Goal: Transaction & Acquisition: Purchase product/service

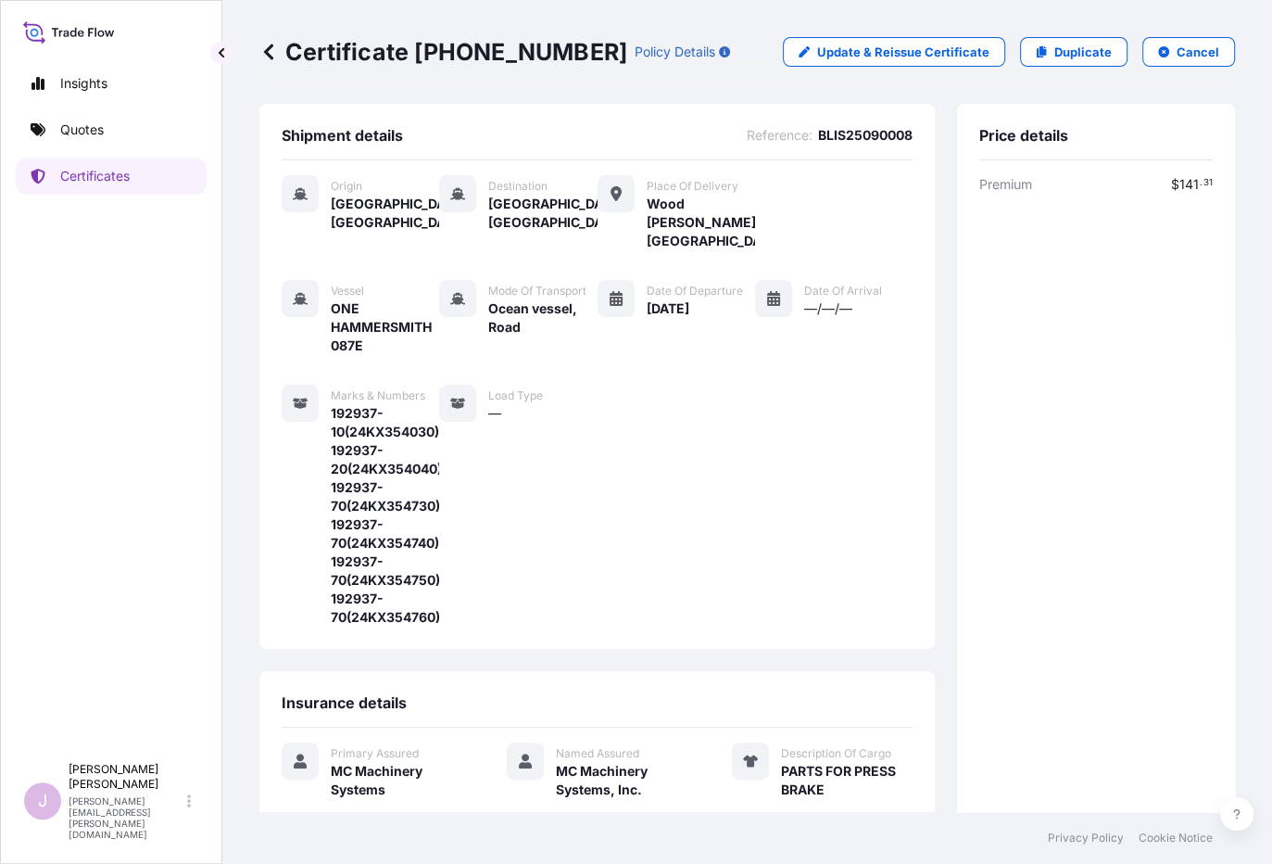
scroll to position [86, 0]
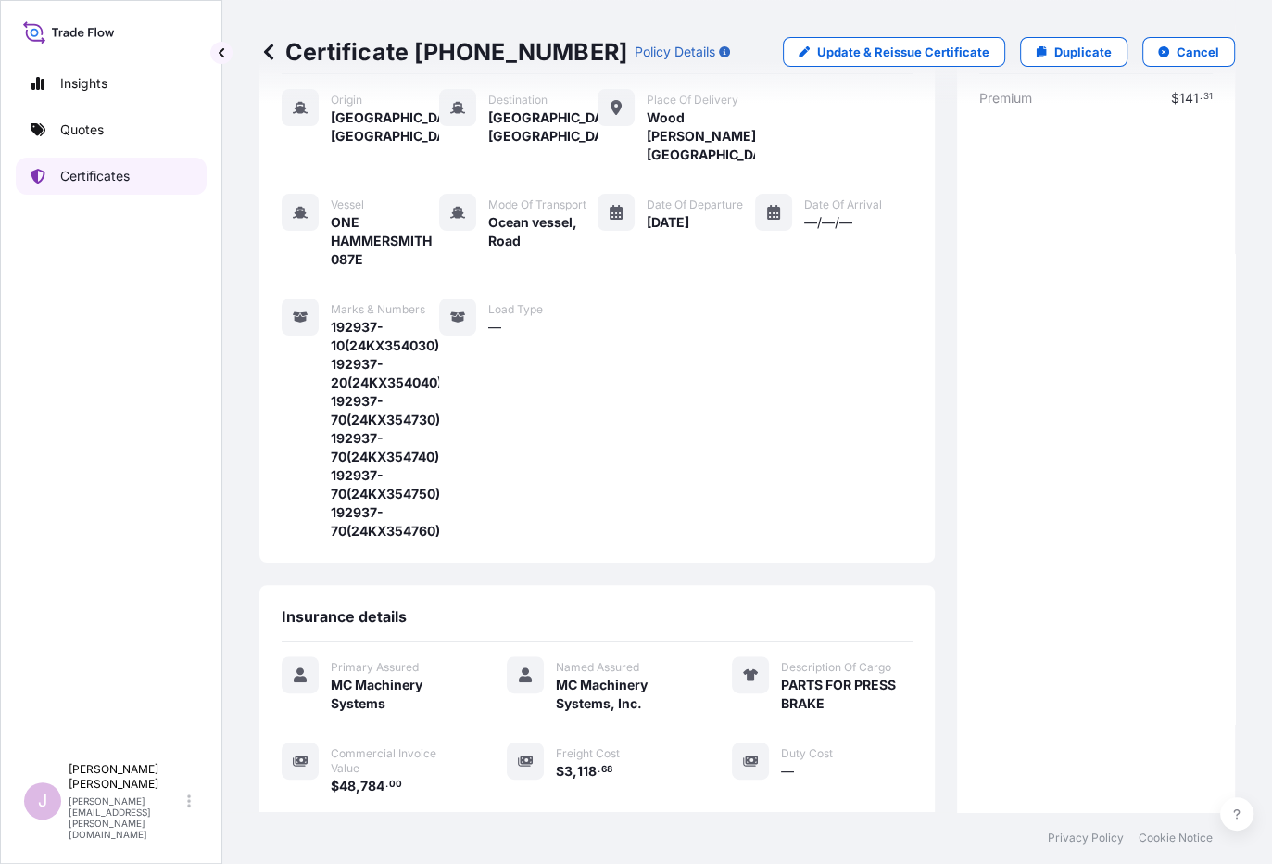
click at [113, 174] on p "Certificates" at bounding box center [94, 176] width 69 height 19
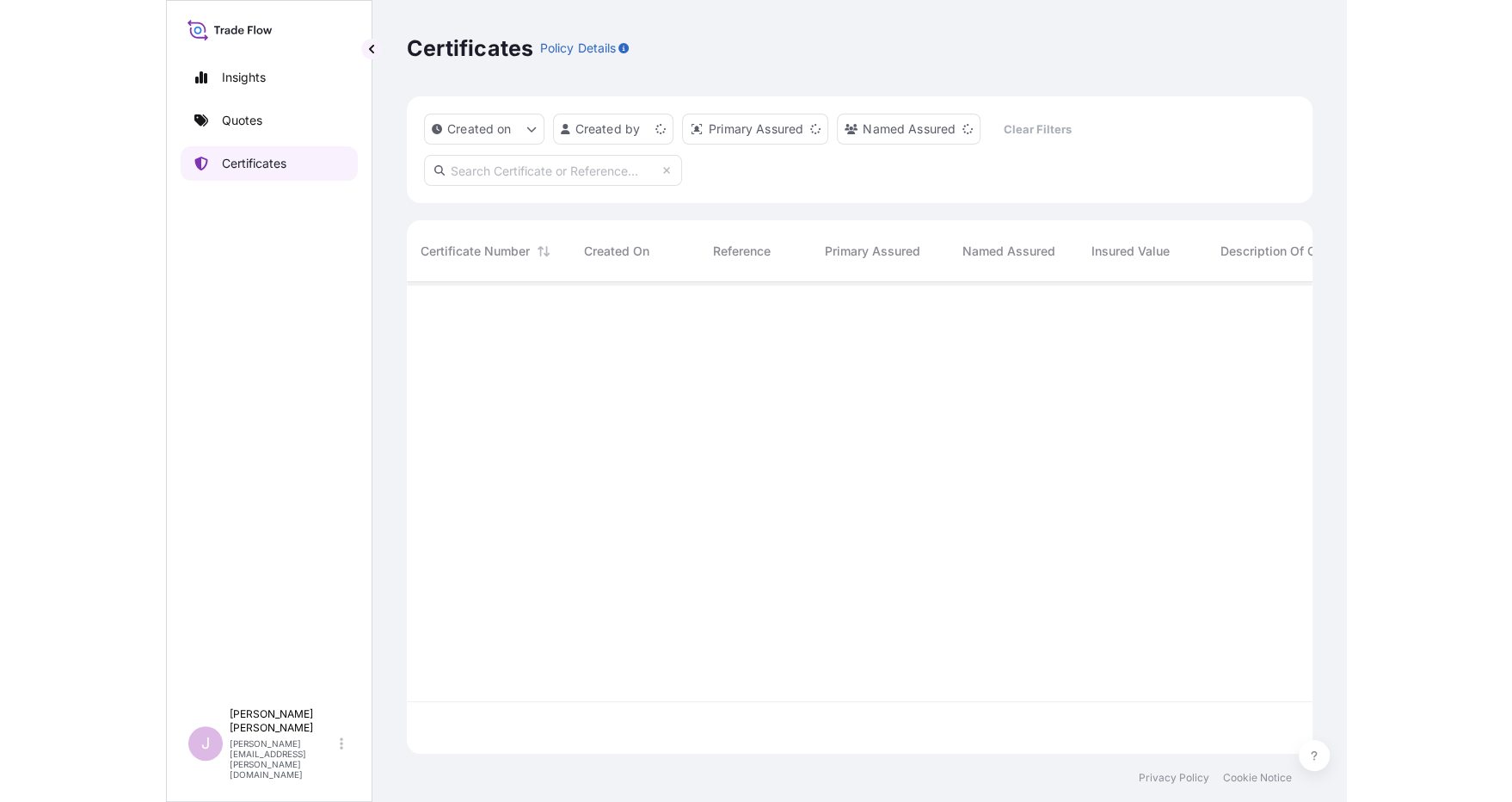
scroll to position [467, 892]
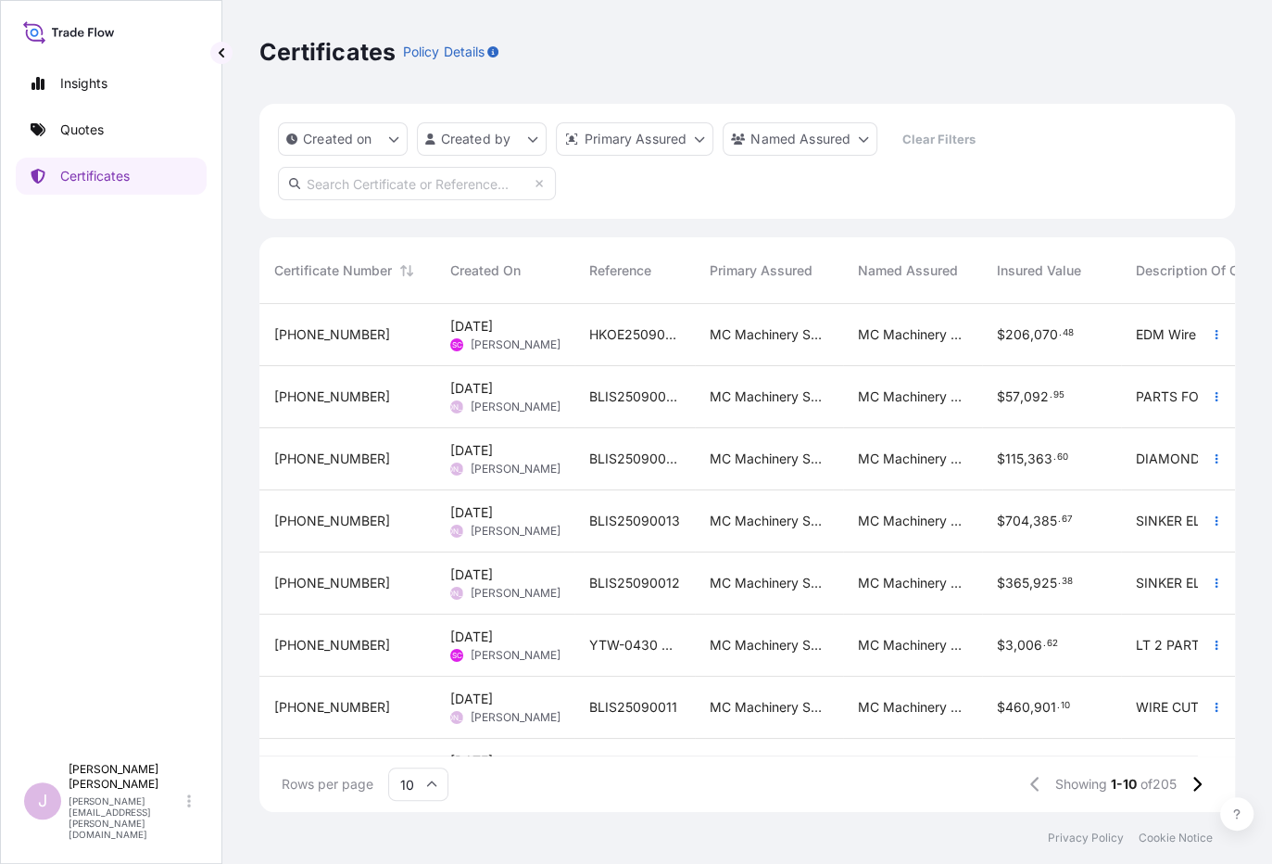
click at [421, 782] on input "10" at bounding box center [418, 783] width 60 height 33
drag, startPoint x: 411, startPoint y: 739, endPoint x: 625, endPoint y: 649, distance: 233.4
click at [411, 739] on div "50" at bounding box center [418, 732] width 45 height 35
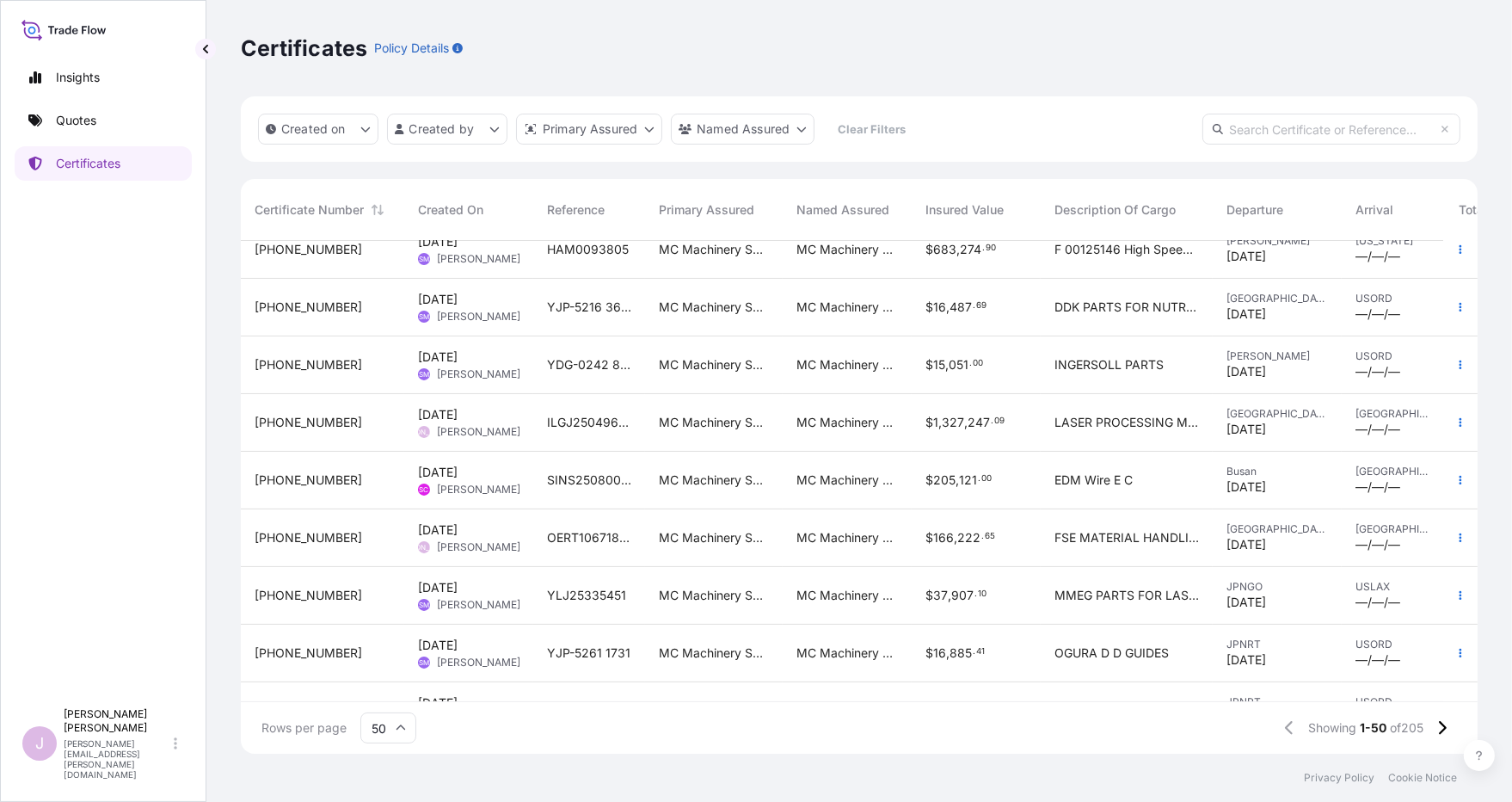
scroll to position [550, 0]
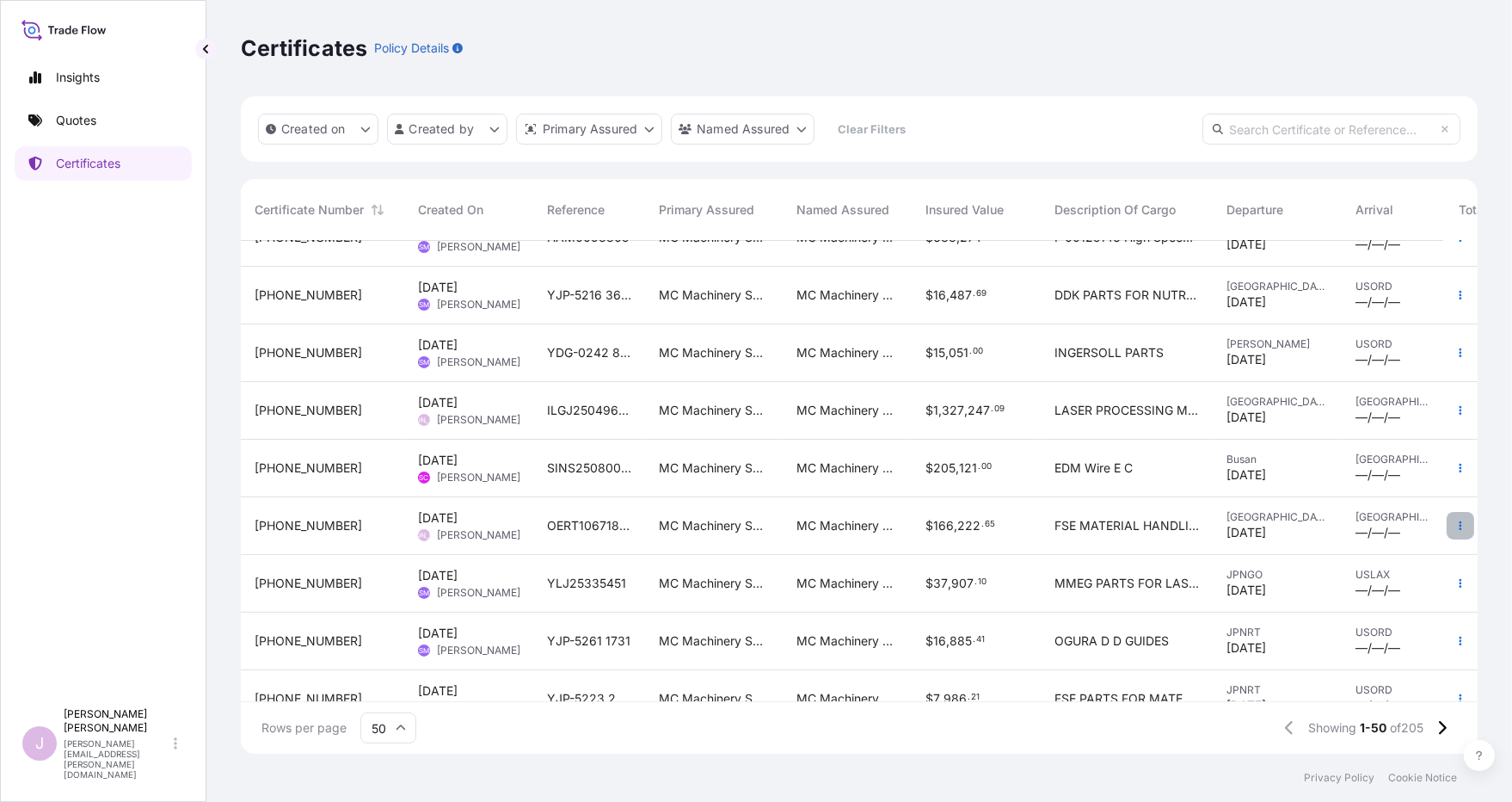
click at [1180, 522] on icon "button" at bounding box center [1461, 525] width 3 height 8
click at [1180, 530] on p "Duplicate quote" at bounding box center [1351, 529] width 89 height 18
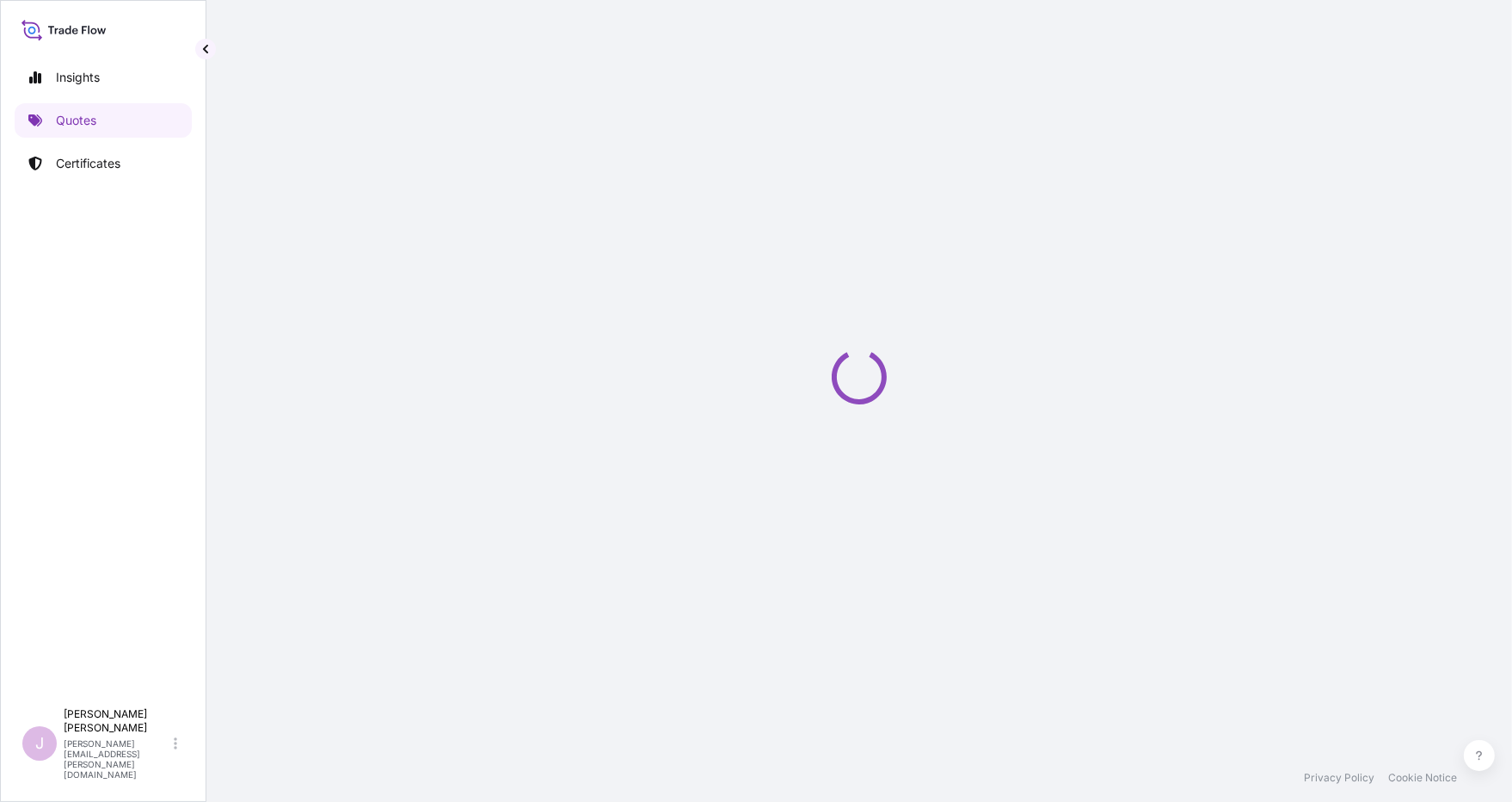
select select "Ocean Vessel"
select select "Road / [GEOGRAPHIC_DATA]"
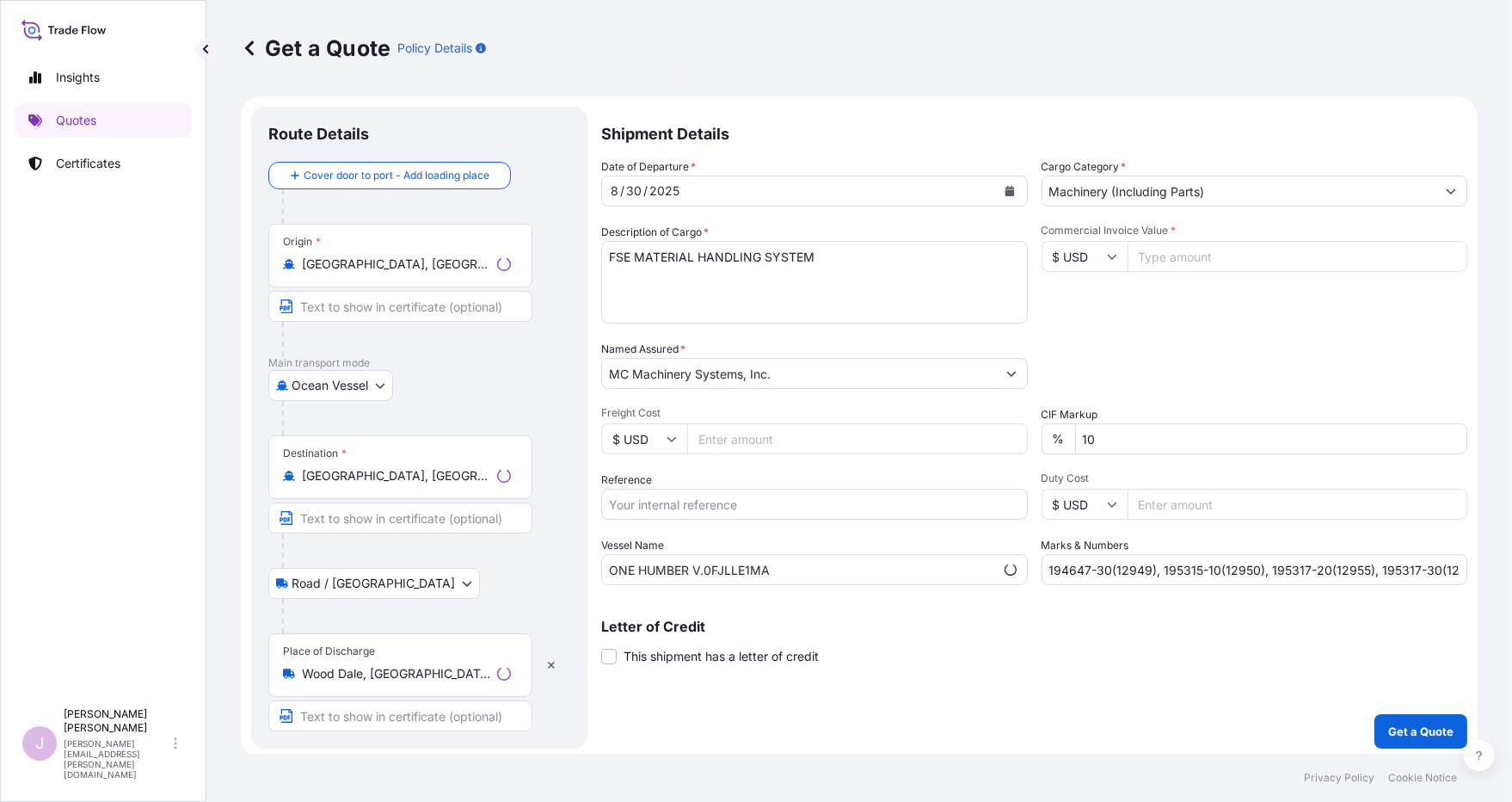
scroll to position [5, 0]
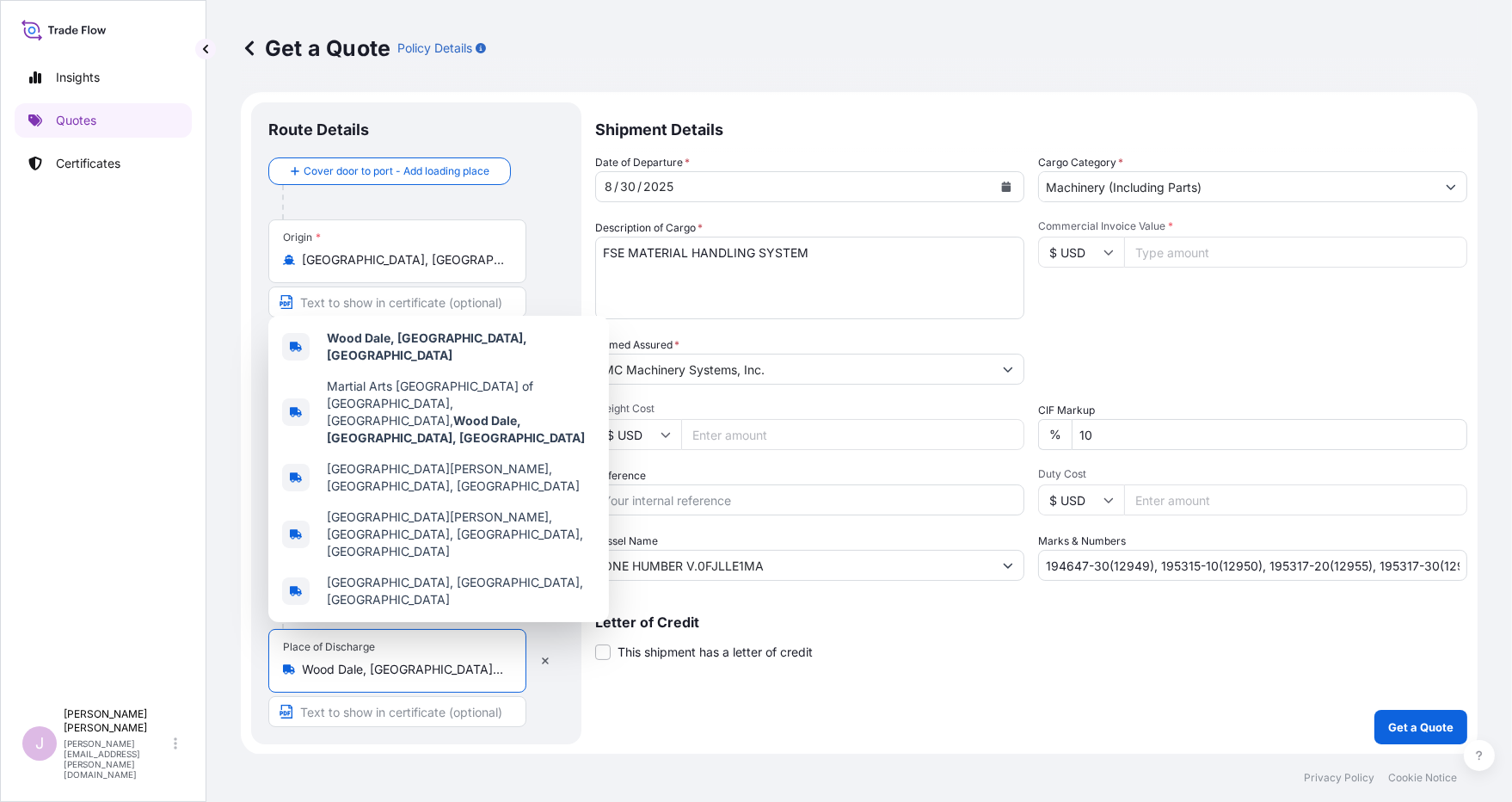
drag, startPoint x: 426, startPoint y: 673, endPoint x: 196, endPoint y: 662, distance: 230.3
click at [196, 662] on div "Insights Quotes Certificates J [PERSON_NAME] [PERSON_NAME][EMAIL_ADDRESS][PERSO…" at bounding box center [756, 401] width 1512 height 802
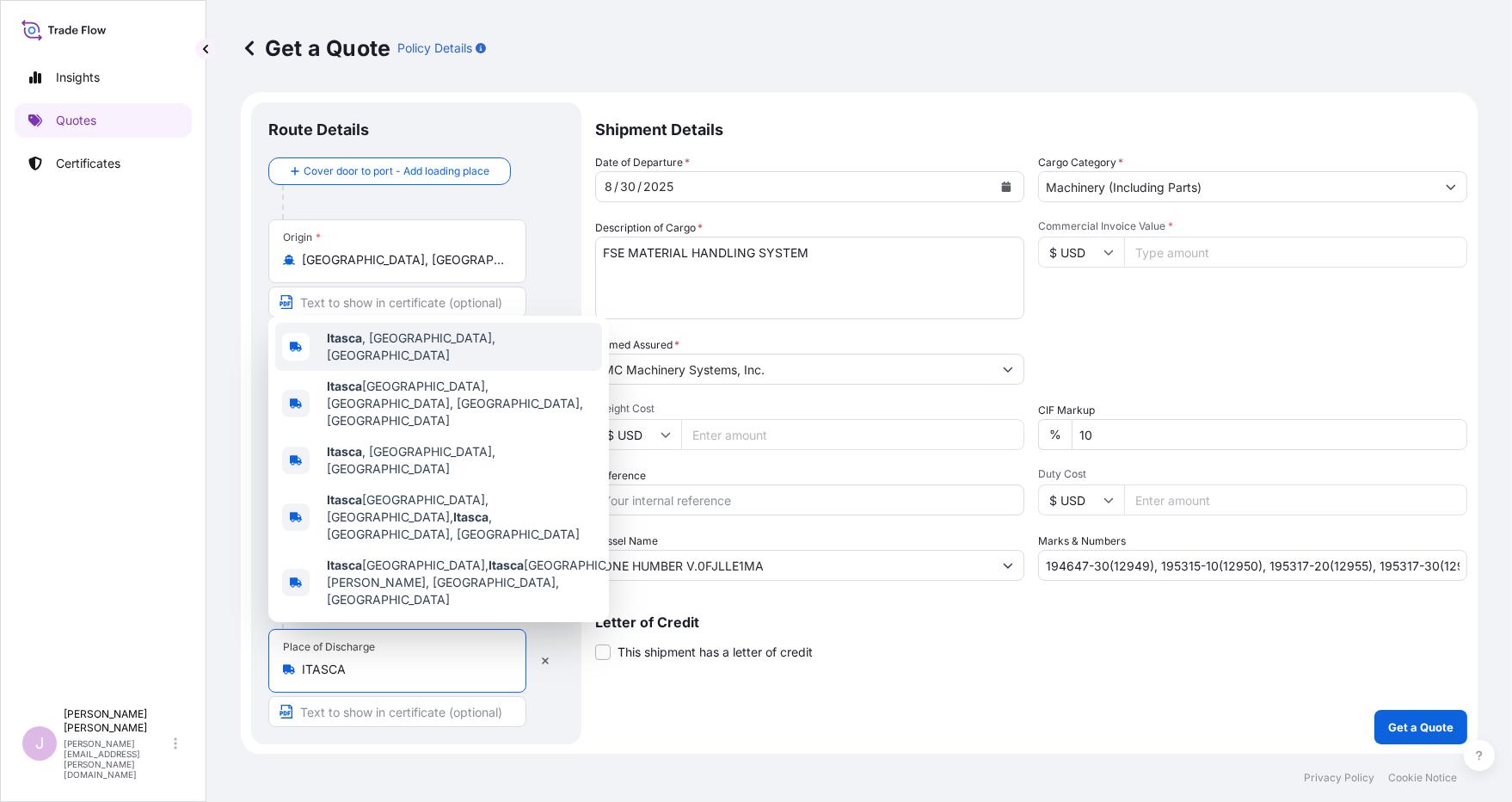
click at [366, 364] on span "Itasca , [GEOGRAPHIC_DATA], [GEOGRAPHIC_DATA]" at bounding box center [460, 346] width 268 height 34
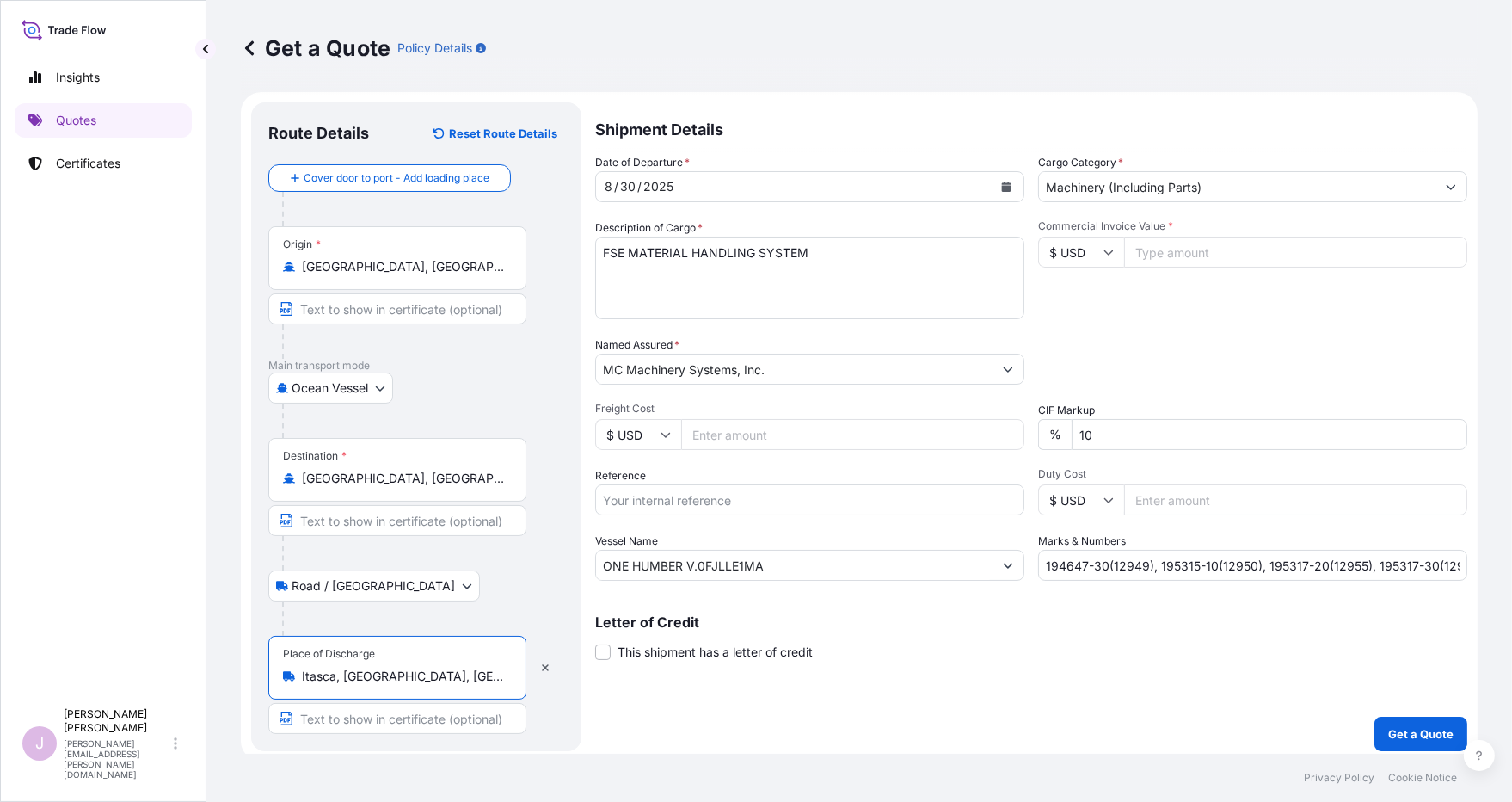
type input "Itasca, [GEOGRAPHIC_DATA], [GEOGRAPHIC_DATA]"
click at [1002, 184] on icon "Calendar" at bounding box center [1006, 187] width 10 height 10
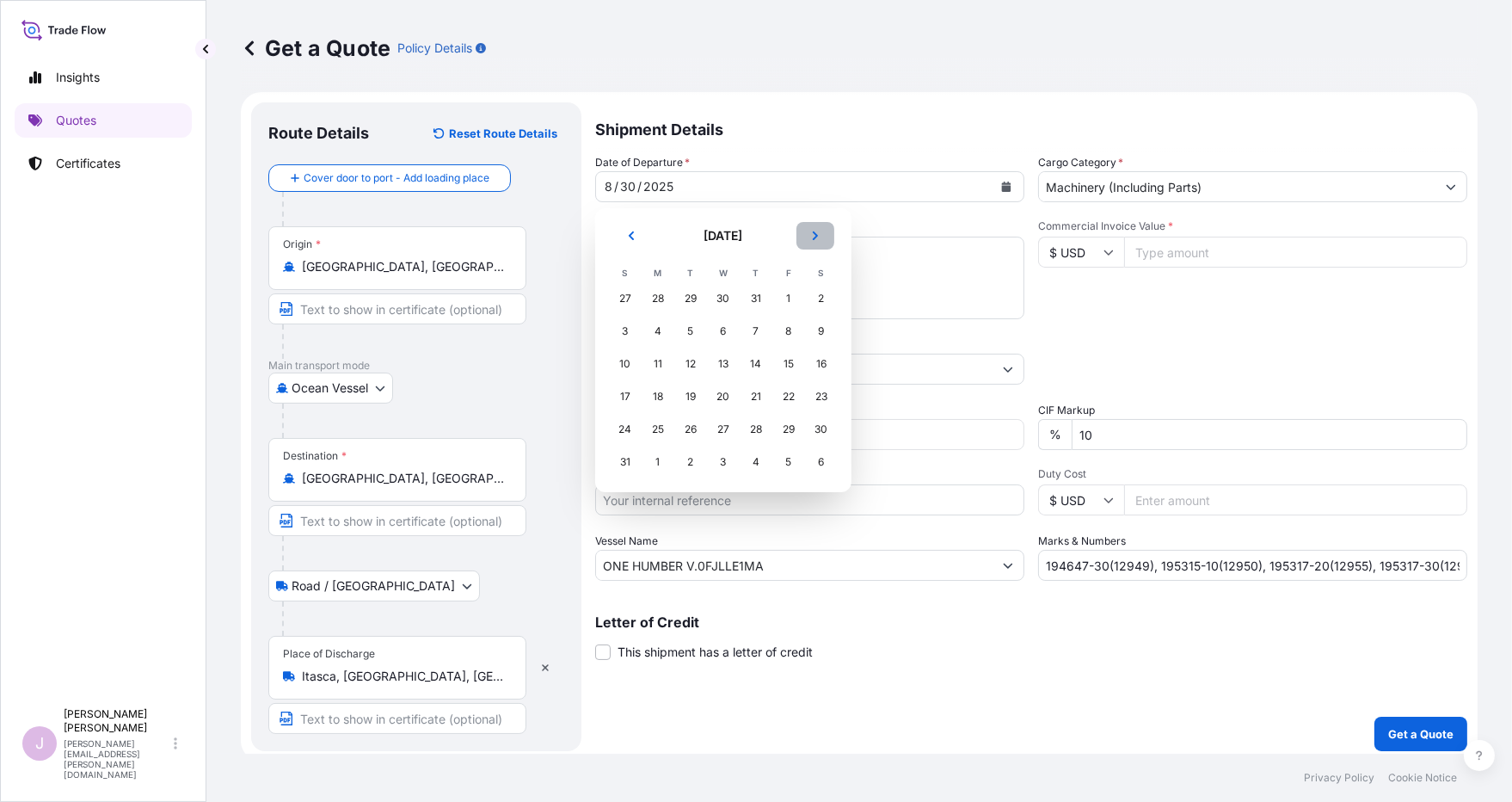
click at [815, 234] on icon "Next" at bounding box center [815, 235] width 10 height 10
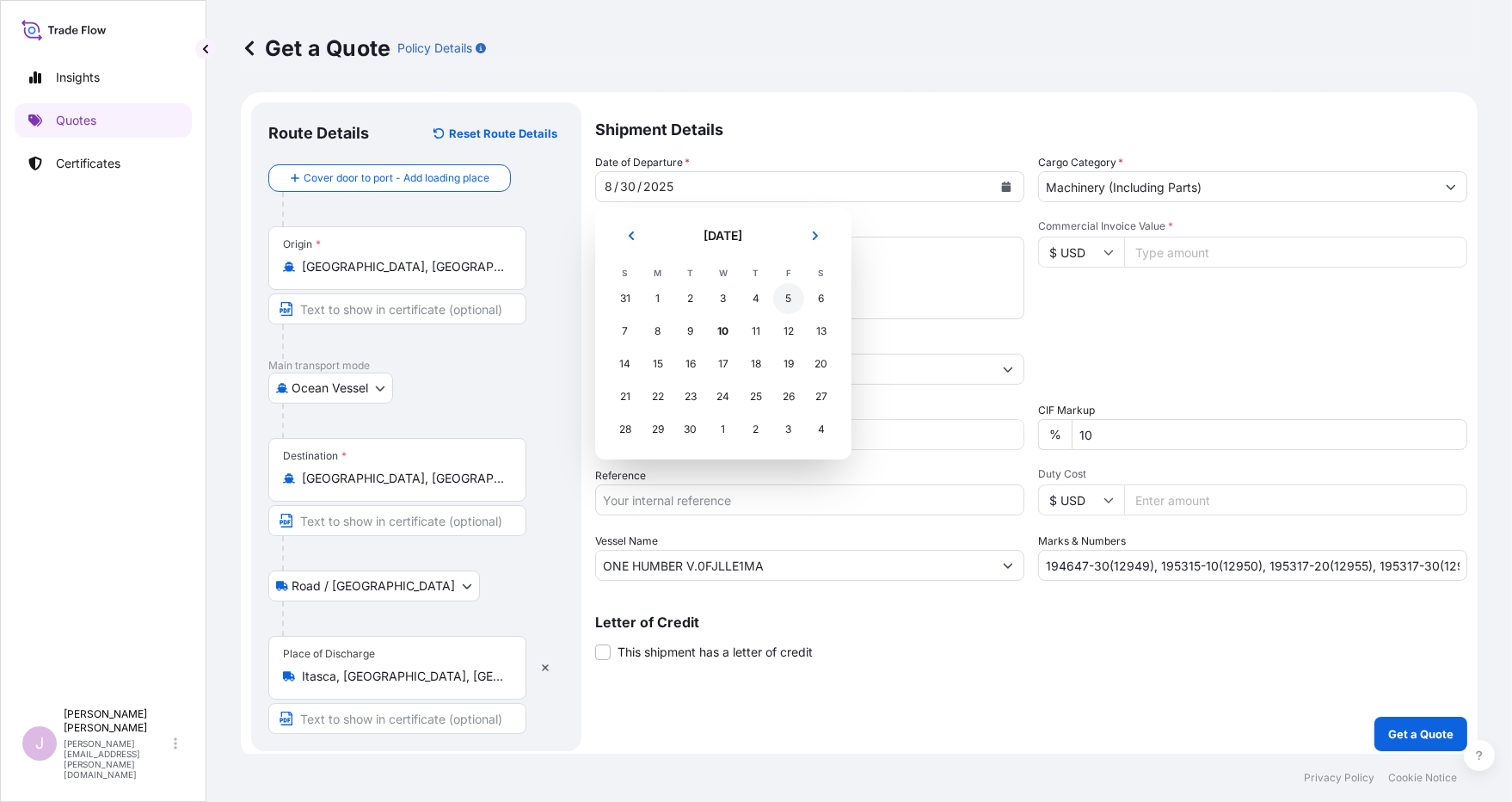
click at [787, 295] on div "5" at bounding box center [788, 298] width 31 height 31
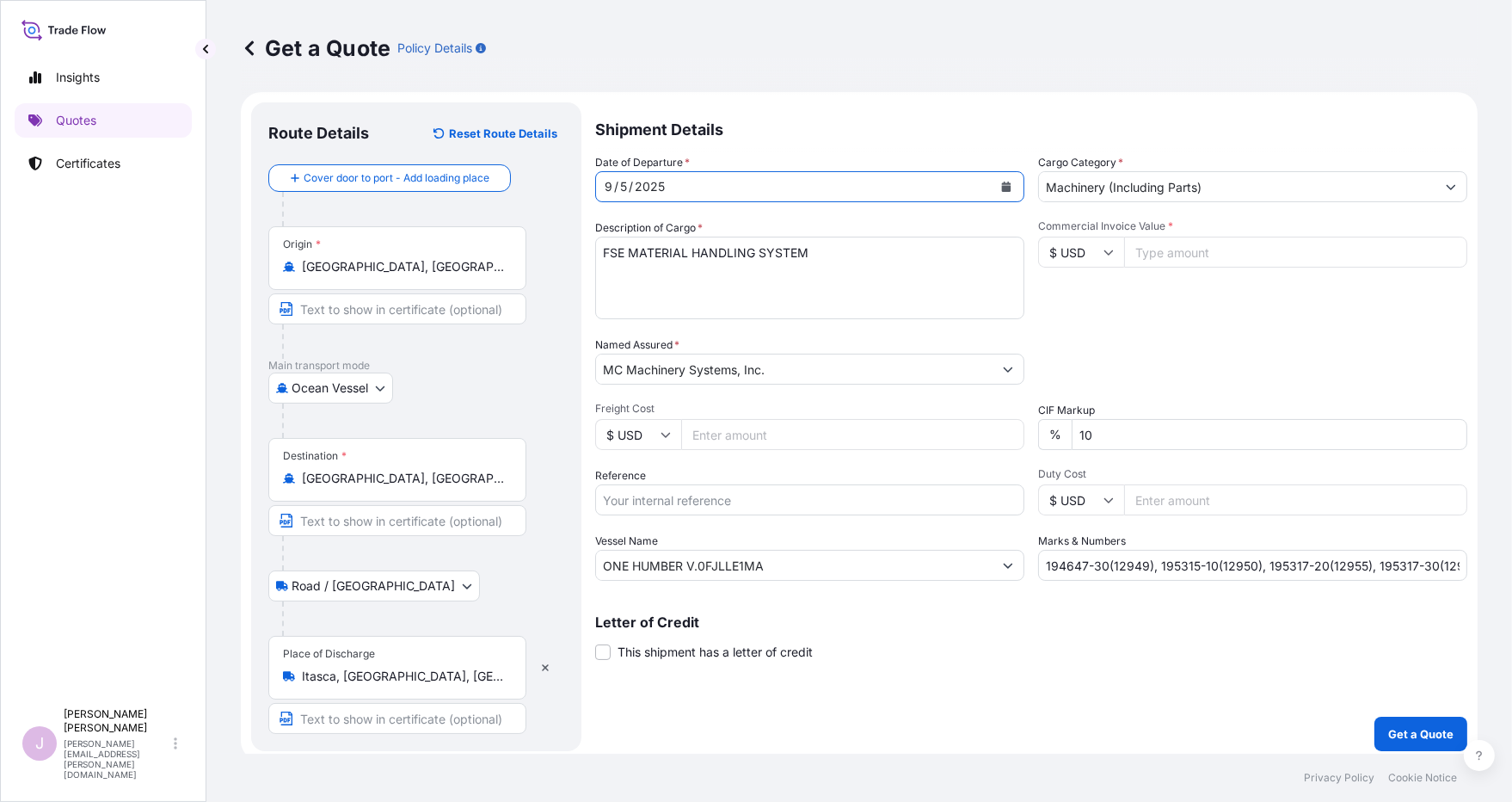
click at [702, 436] on input "Freight Cost" at bounding box center [853, 433] width 343 height 31
type input "71759898.00"
click at [1180, 717] on button "Get a Quote" at bounding box center [1421, 733] width 93 height 34
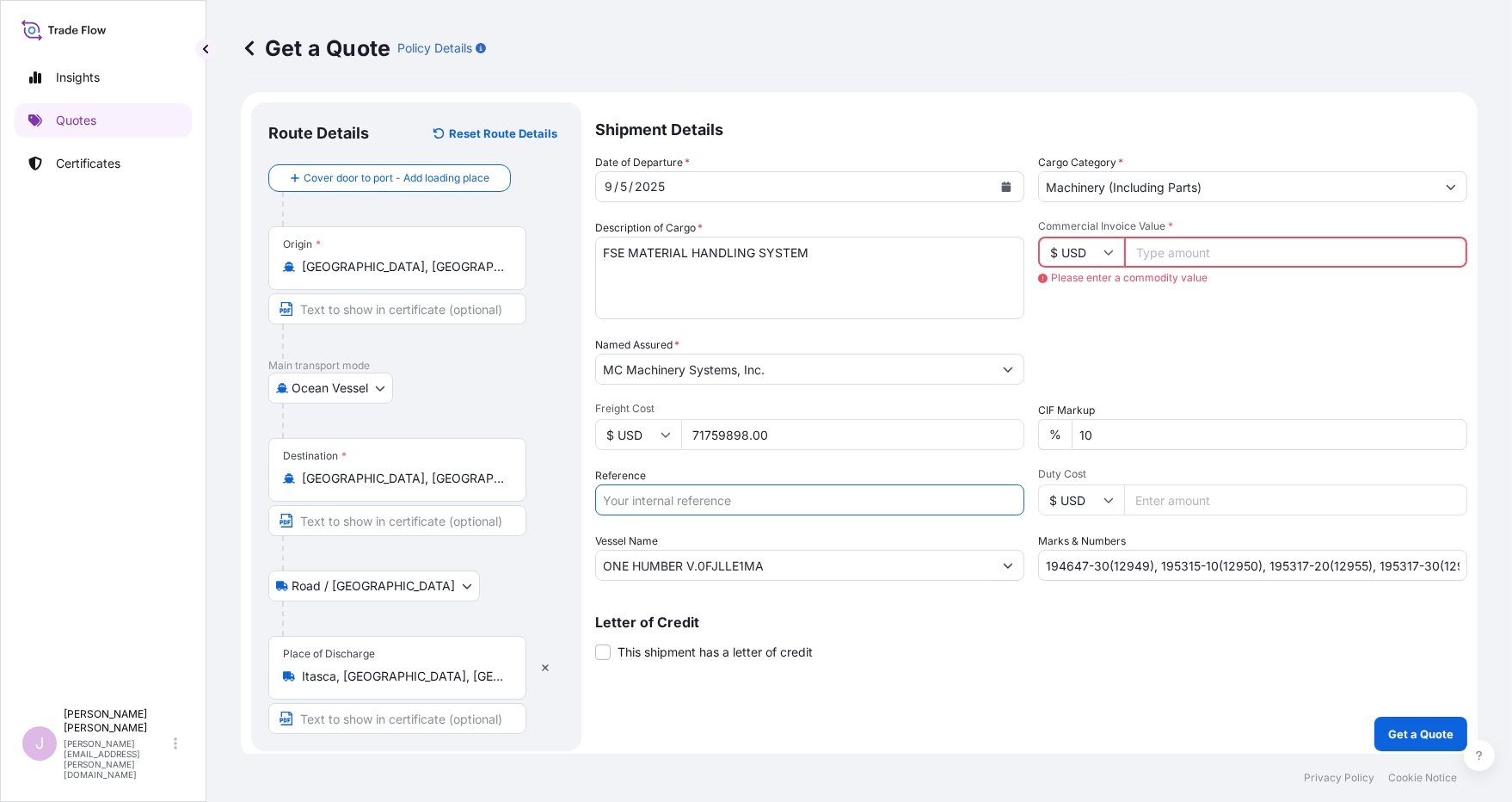
click at [624, 503] on input "Reference" at bounding box center [809, 499] width 429 height 31
drag, startPoint x: 782, startPoint y: 438, endPoint x: 583, endPoint y: 430, distance: 199.2
click at [585, 430] on form "Route Details Reset Route Details Cover door to port - Add loading place Place …" at bounding box center [859, 426] width 1237 height 669
paste input "71759898.00"
type input "71759898.00"
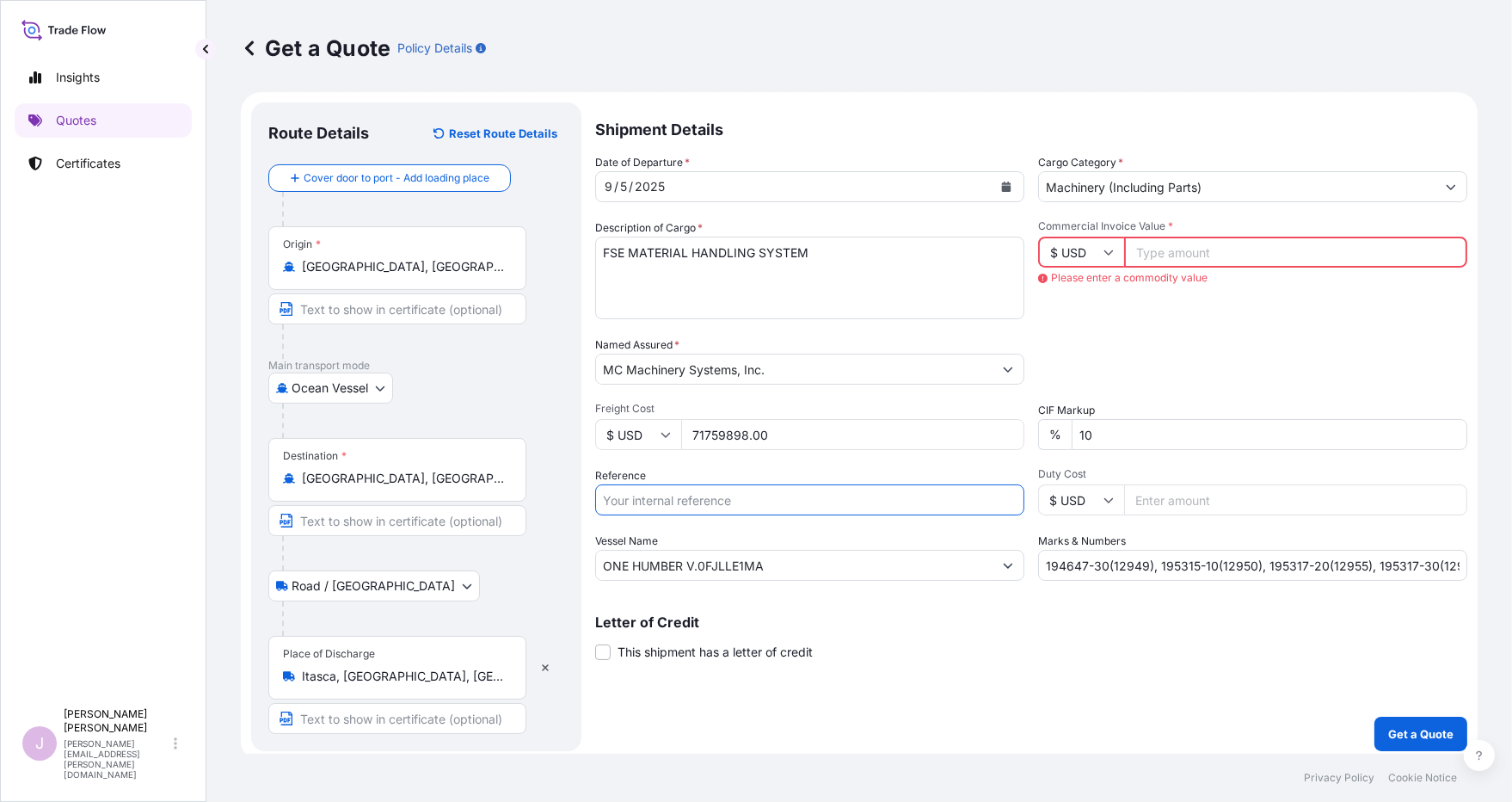
click at [614, 498] on input "Reference" at bounding box center [809, 499] width 429 height 31
type input "J"
type input "OERT106718Y00066-M"
click at [1173, 249] on input "Commercial Invoice Value *" at bounding box center [1296, 252] width 343 height 31
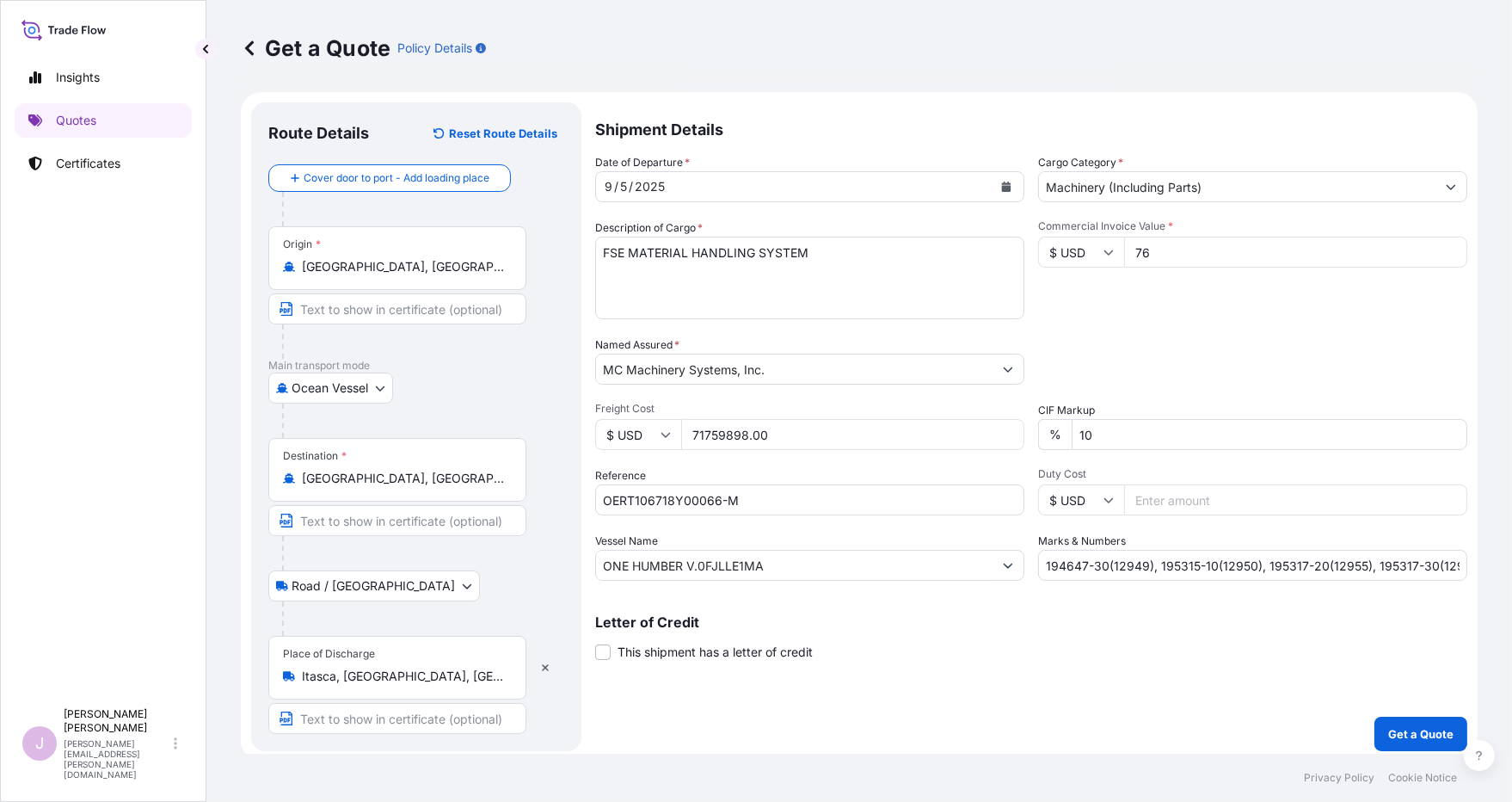
type input "7"
click at [1140, 252] on input "Commercial Invoice Value *" at bounding box center [1296, 252] width 343 height 31
paste input "764423.40"
type input "764423.40"
paste input "AMMERSMITH V.0FJLN"
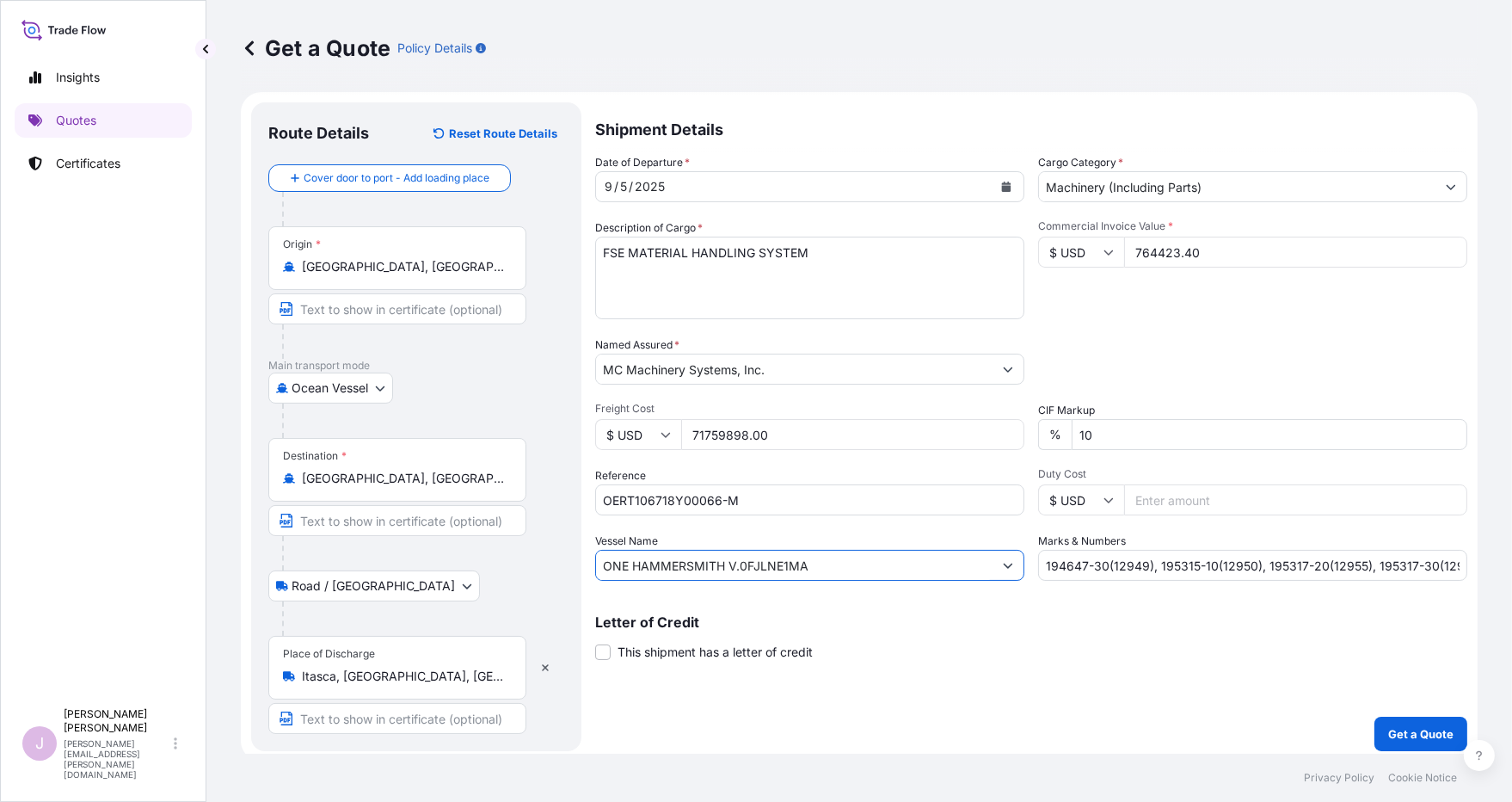
drag, startPoint x: 770, startPoint y: 566, endPoint x: 533, endPoint y: 557, distance: 237.2
click at [533, 557] on form "Route Details Reset Route Details Cover door to port - Add loading place Place …" at bounding box center [859, 426] width 1237 height 669
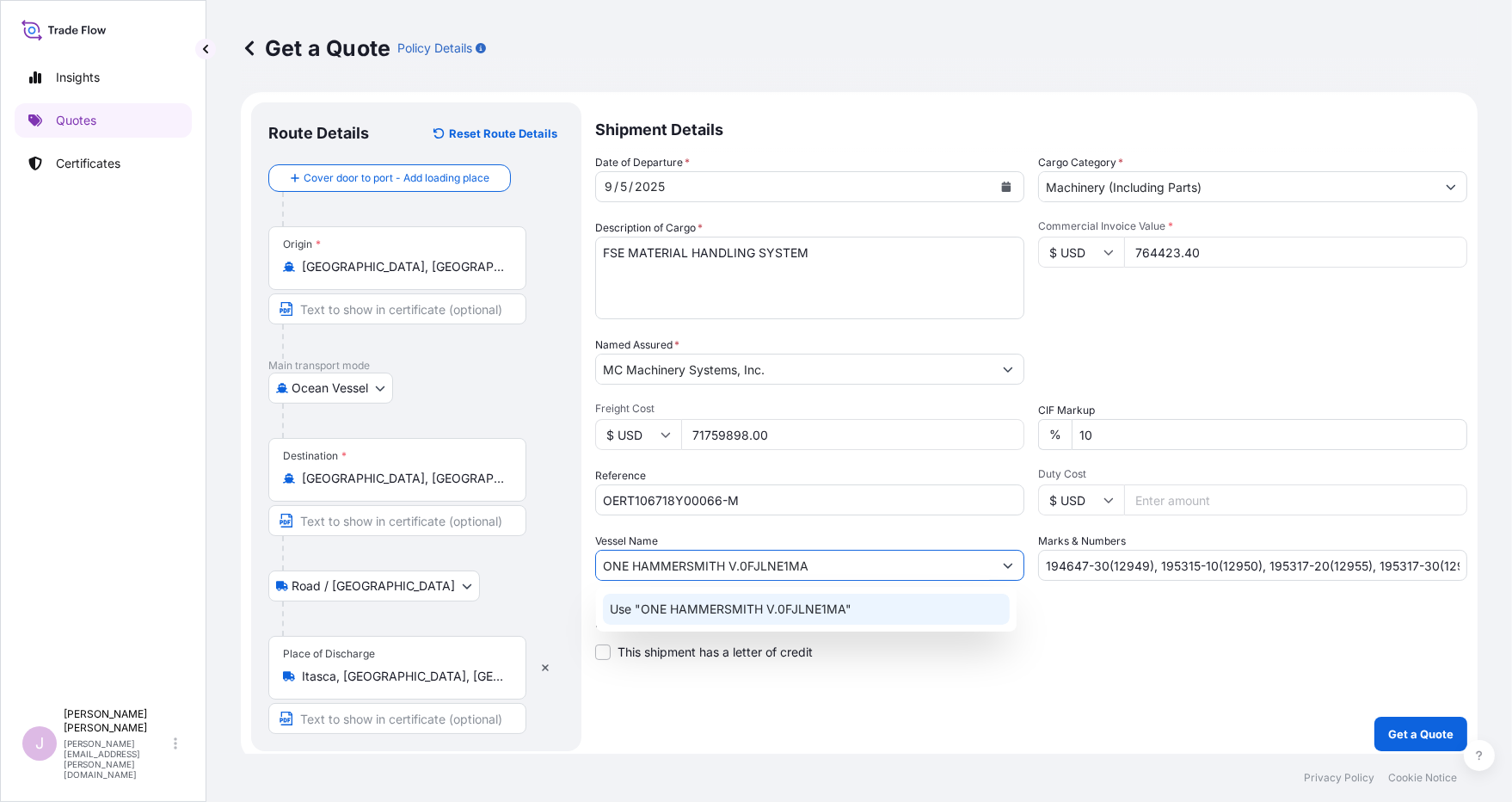
type input "ONE HAMMERSMITH V.0FJLNE1MA"
click at [953, 679] on div "Shipment Details Date of Departure * [DATE] Cargo Category * Machinery (Includi…" at bounding box center [1031, 426] width 872 height 649
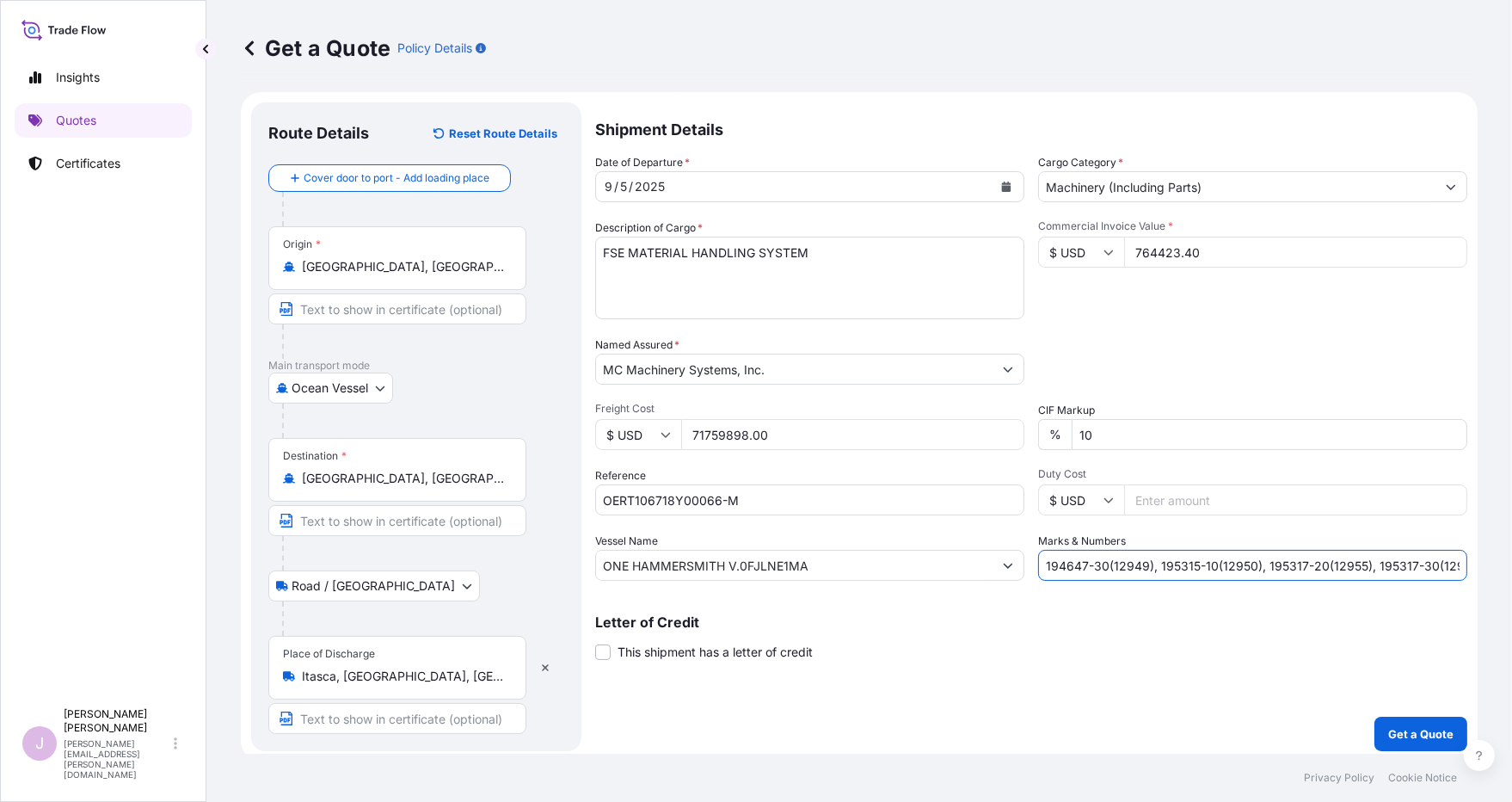
drag, startPoint x: 1041, startPoint y: 561, endPoint x: 1347, endPoint y: 567, distance: 306.1
click at [1180, 574] on div "Get a Quote Policy Details Route Details Reset Route Details Cover door to port…" at bounding box center [859, 377] width 1306 height 754
click at [1040, 564] on input "194647-30(12949), 195315-10(12950), 195317-20(12955), 195317-30(12956)" at bounding box center [1252, 564] width 429 height 31
drag, startPoint x: 1036, startPoint y: 564, endPoint x: 1637, endPoint y: 564, distance: 601.0
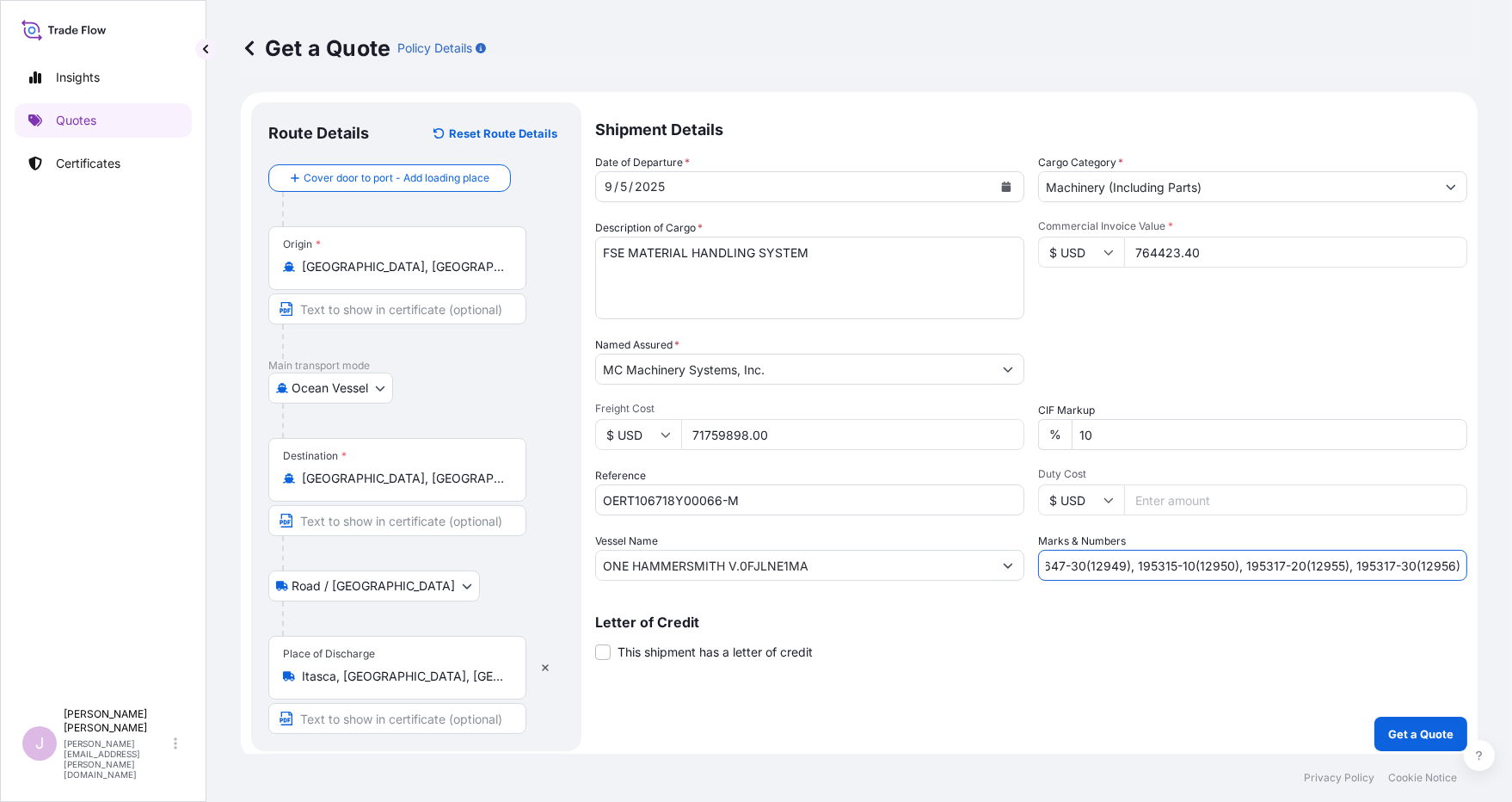
click at [1180, 564] on html "Insights Quotes Certificates J [PERSON_NAME] [PERSON_NAME][EMAIL_ADDRESS][PERSO…" at bounding box center [756, 401] width 1512 height 802
drag, startPoint x: 1054, startPoint y: 563, endPoint x: 1073, endPoint y: 558, distance: 19.6
click at [1054, 561] on input "Marks & Numbers" at bounding box center [1252, 564] width 429 height 31
click at [1177, 560] on input "194028-10(12965), 19" at bounding box center [1252, 564] width 429 height 31
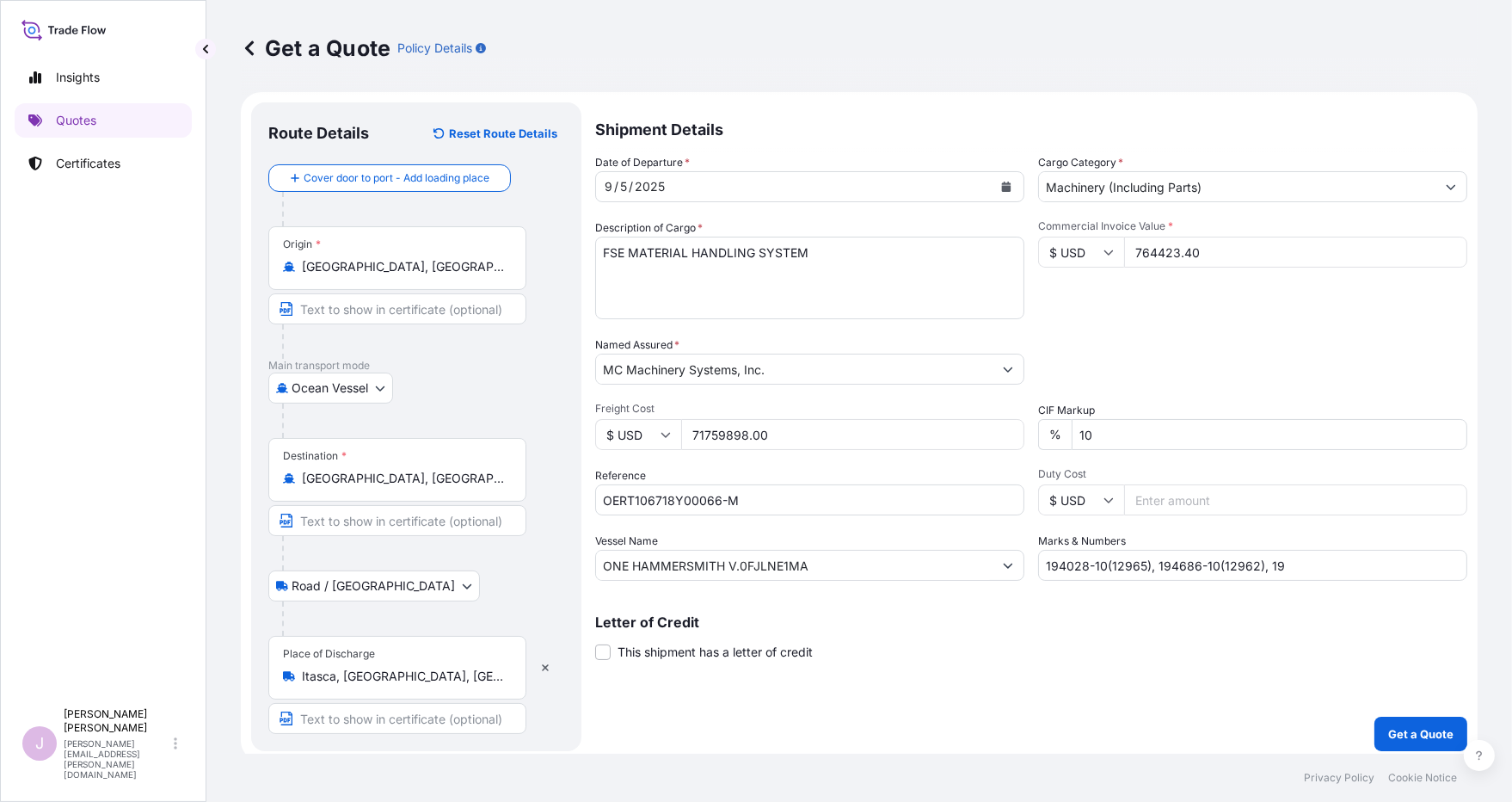
click at [1180, 561] on input "194028-10(12965), 194686-10(12962), 19" at bounding box center [1252, 564] width 429 height 31
click at [1180, 563] on input "194028-10(12965), 194686-10(12962), 194687-10(12964), 19" at bounding box center [1252, 564] width 429 height 31
drag, startPoint x: 1445, startPoint y: 562, endPoint x: 1444, endPoint y: 550, distance: 12.0
click at [1180, 561] on input "194028-10(12965), 194686-10(12962), 194687-10(12964), 192334-10(12996), 19" at bounding box center [1252, 564] width 429 height 31
click at [1180, 562] on input "194028-10(12965), 194686-10(12962), 194687-10(12964), 192334-10(12996), 19" at bounding box center [1252, 564] width 429 height 31
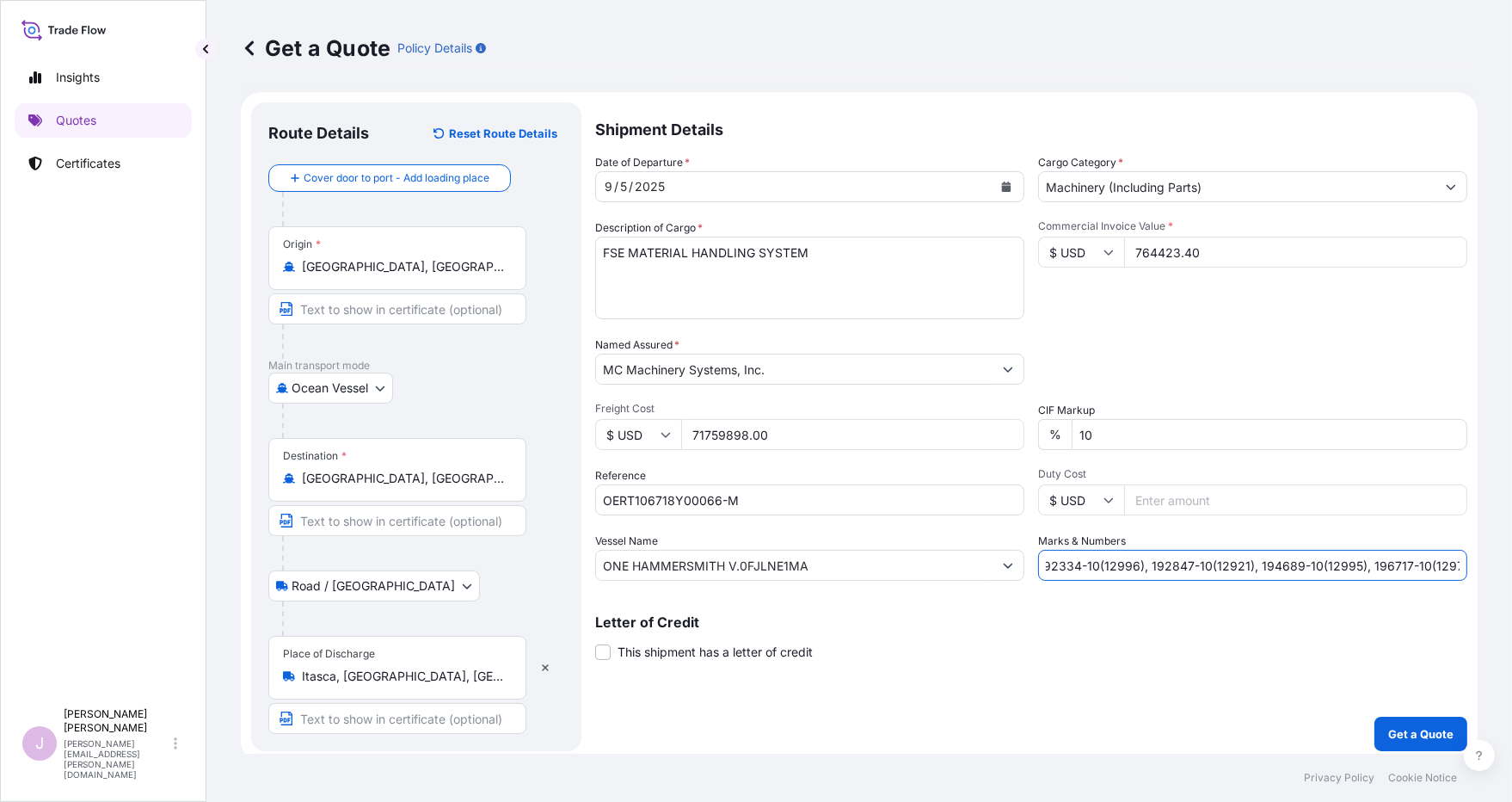
scroll to position [0, 352]
type input "194028-10(12965), 194686-10(12962), 194687-10(12964), 192334-10(12996), 192847-…"
drag, startPoint x: 782, startPoint y: 428, endPoint x: 623, endPoint y: 428, distance: 159.0
click at [625, 428] on div "$ USD 71759898.00" at bounding box center [809, 433] width 429 height 31
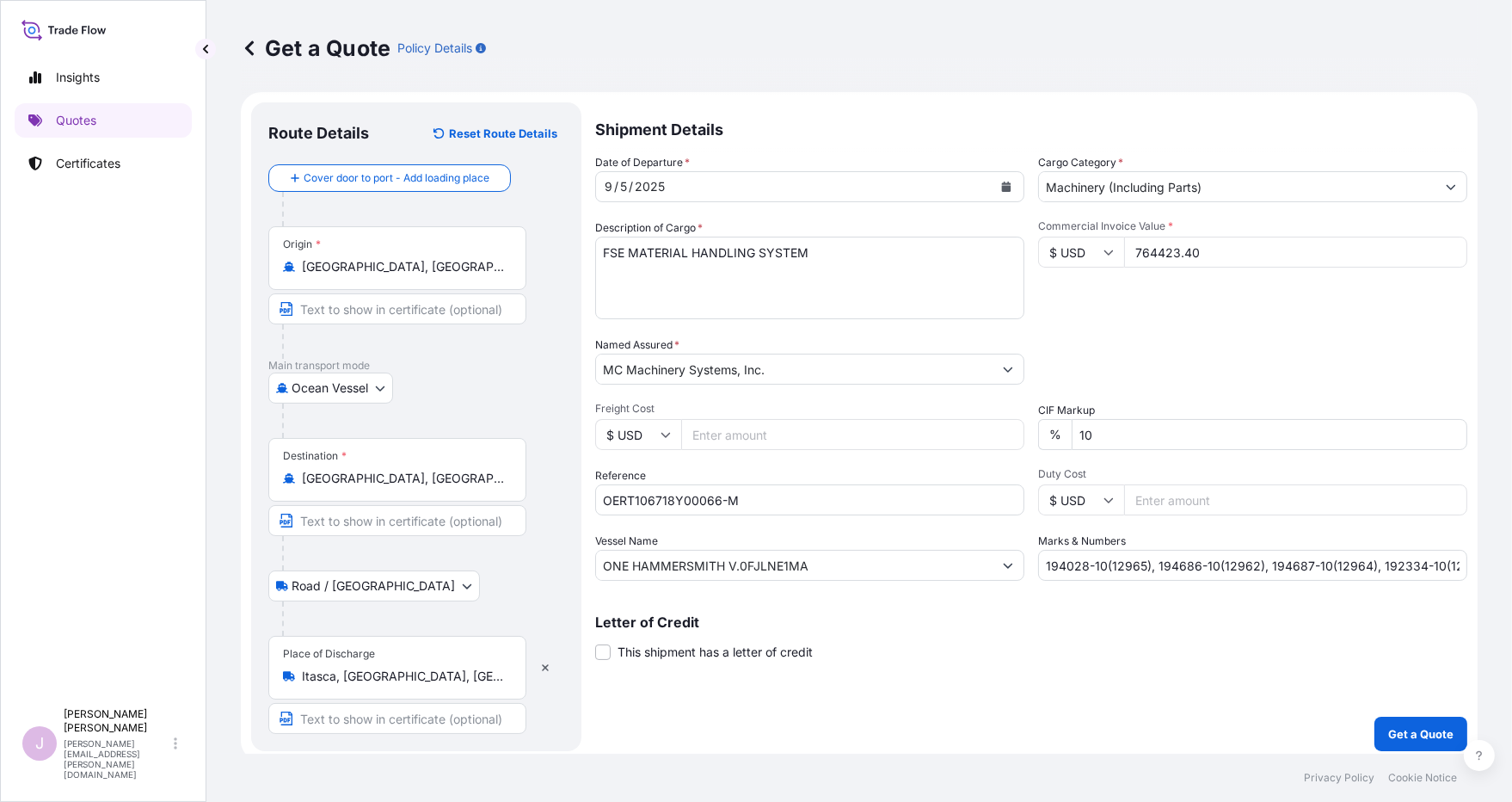
click at [713, 429] on input "Freight Cost" at bounding box center [853, 433] width 343 height 31
paste input "71759.90"
type input "71759.90"
click at [1110, 346] on div "Packing Category Type to search a container mode Please select a primary mode o…" at bounding box center [1252, 360] width 429 height 48
click at [1180, 730] on p "Get a Quote" at bounding box center [1421, 733] width 65 height 18
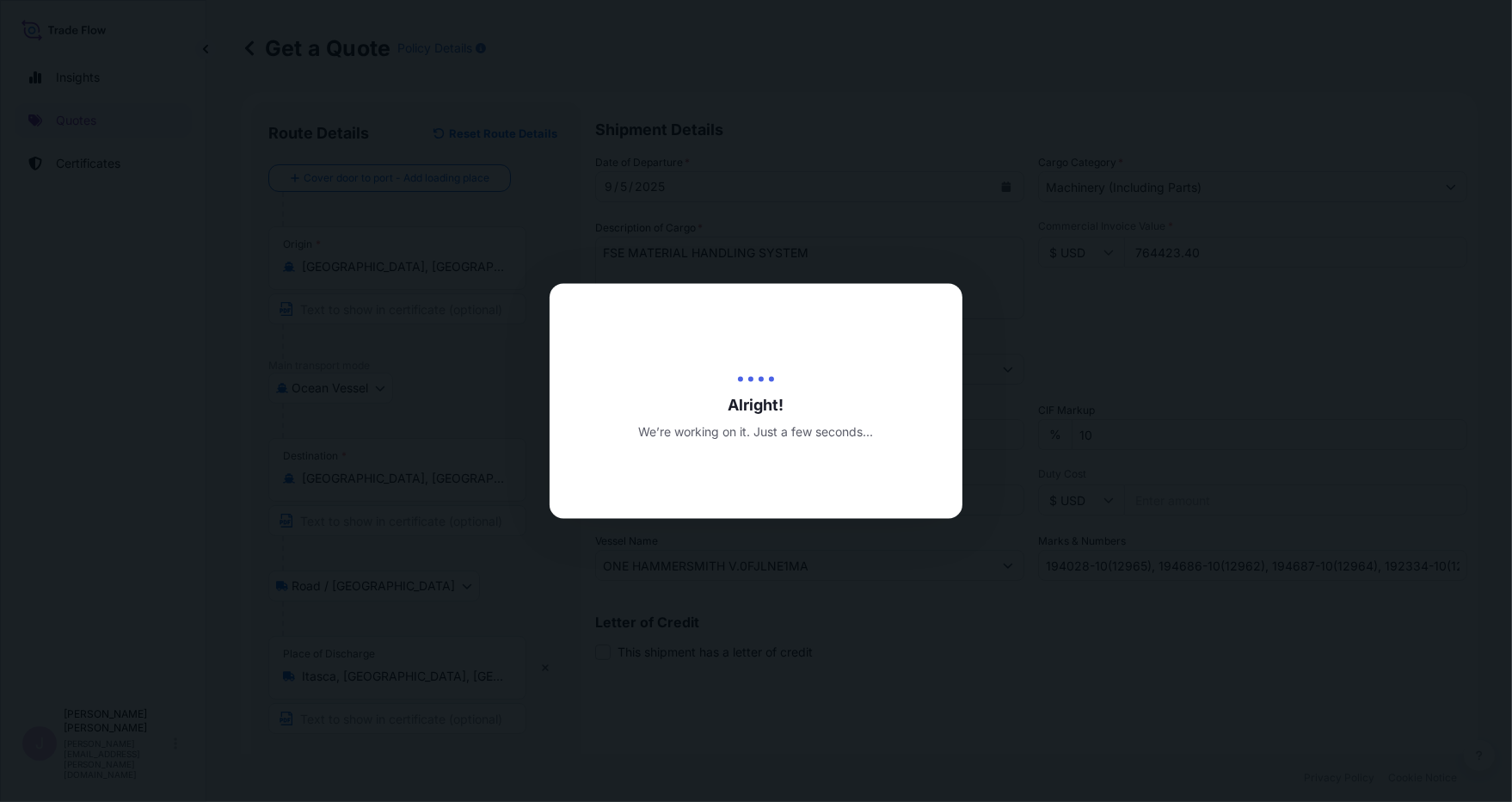
type input "[DATE]"
select select "Ocean Vessel"
select select "Road / [GEOGRAPHIC_DATA]"
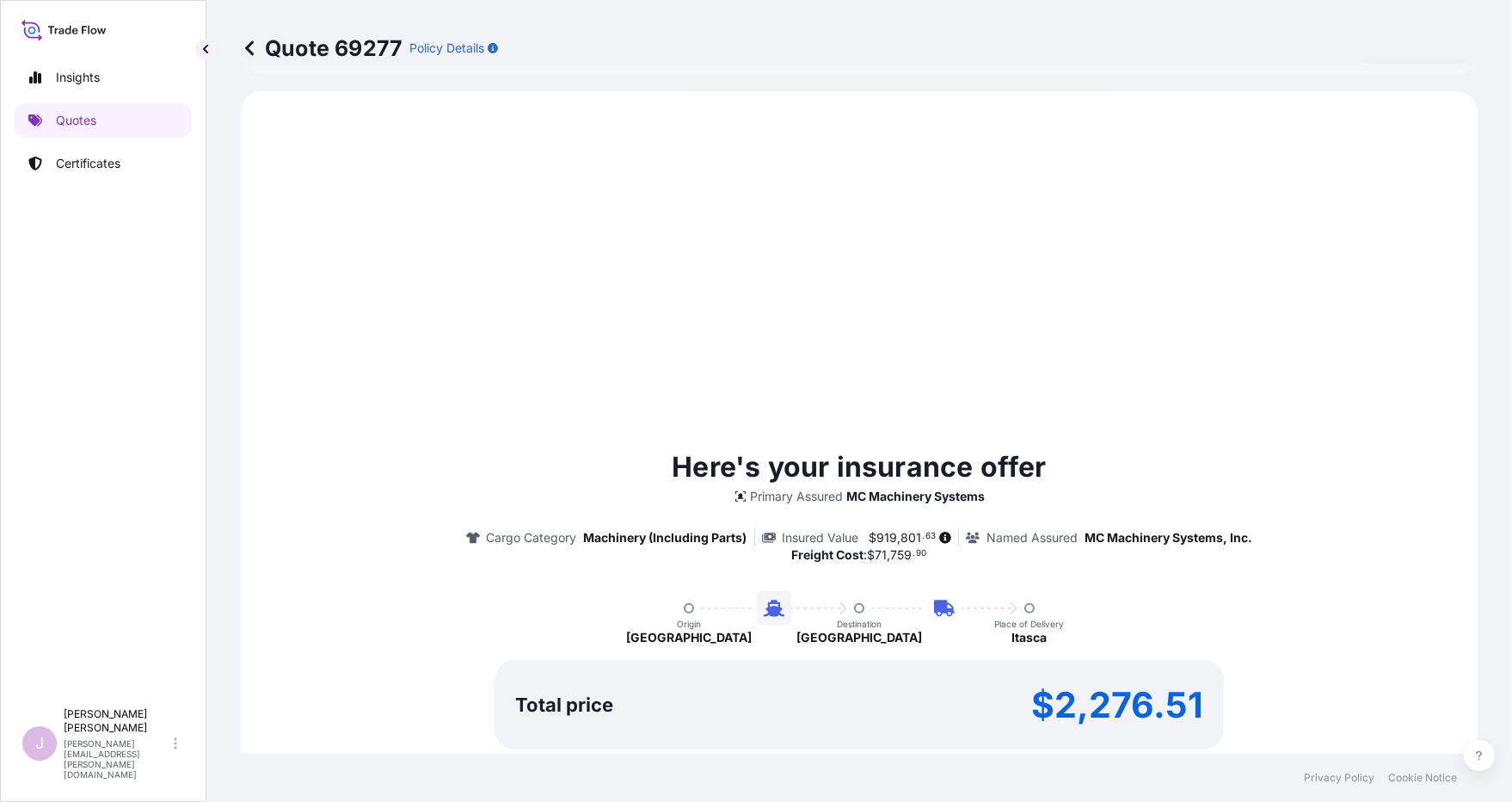
scroll to position [688, 0]
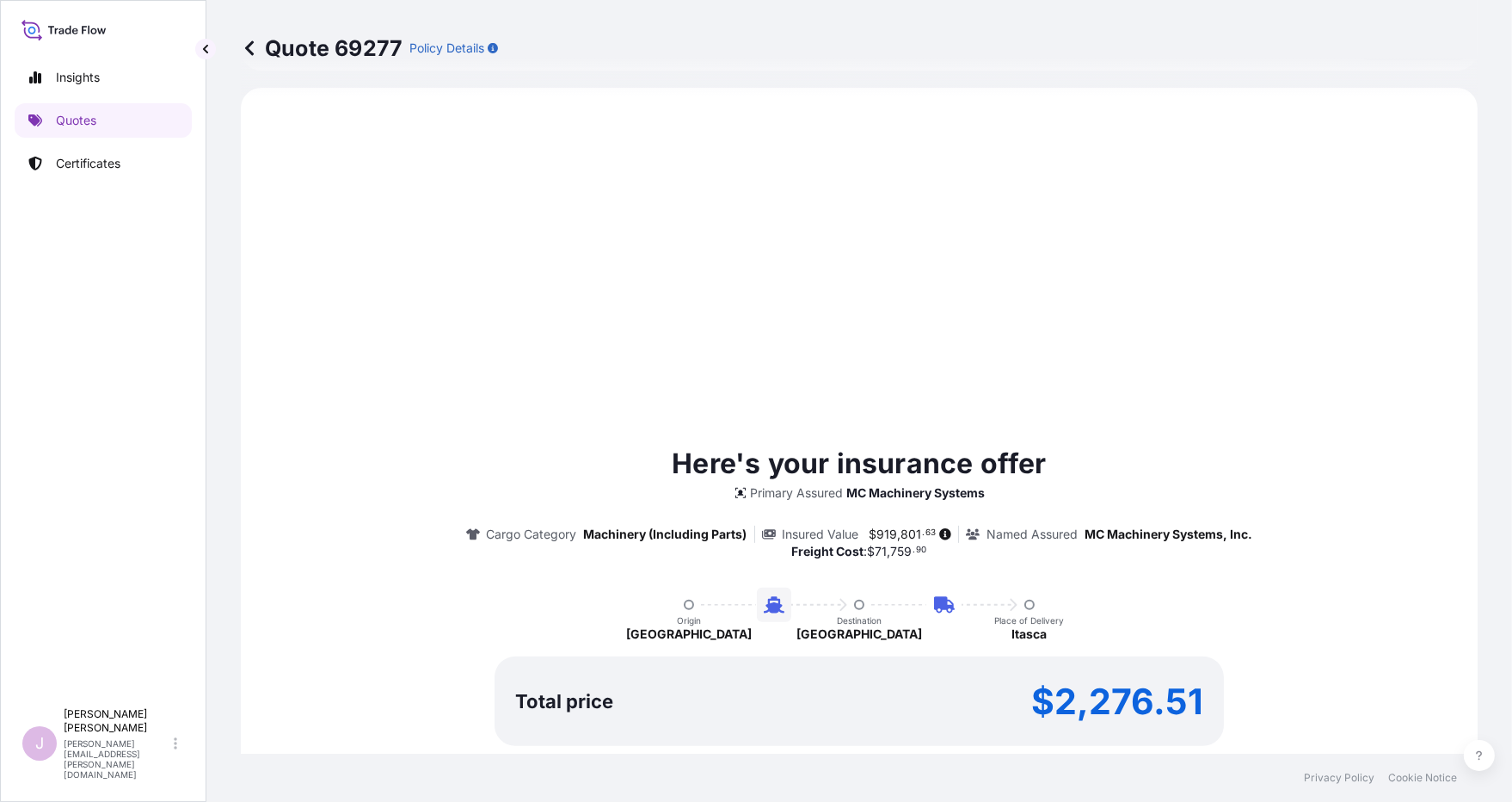
click at [991, 259] on div "Here's your insurance offer Primary Assured MC Machinery Systems Cargo Category…" at bounding box center [859, 628] width 1189 height 1034
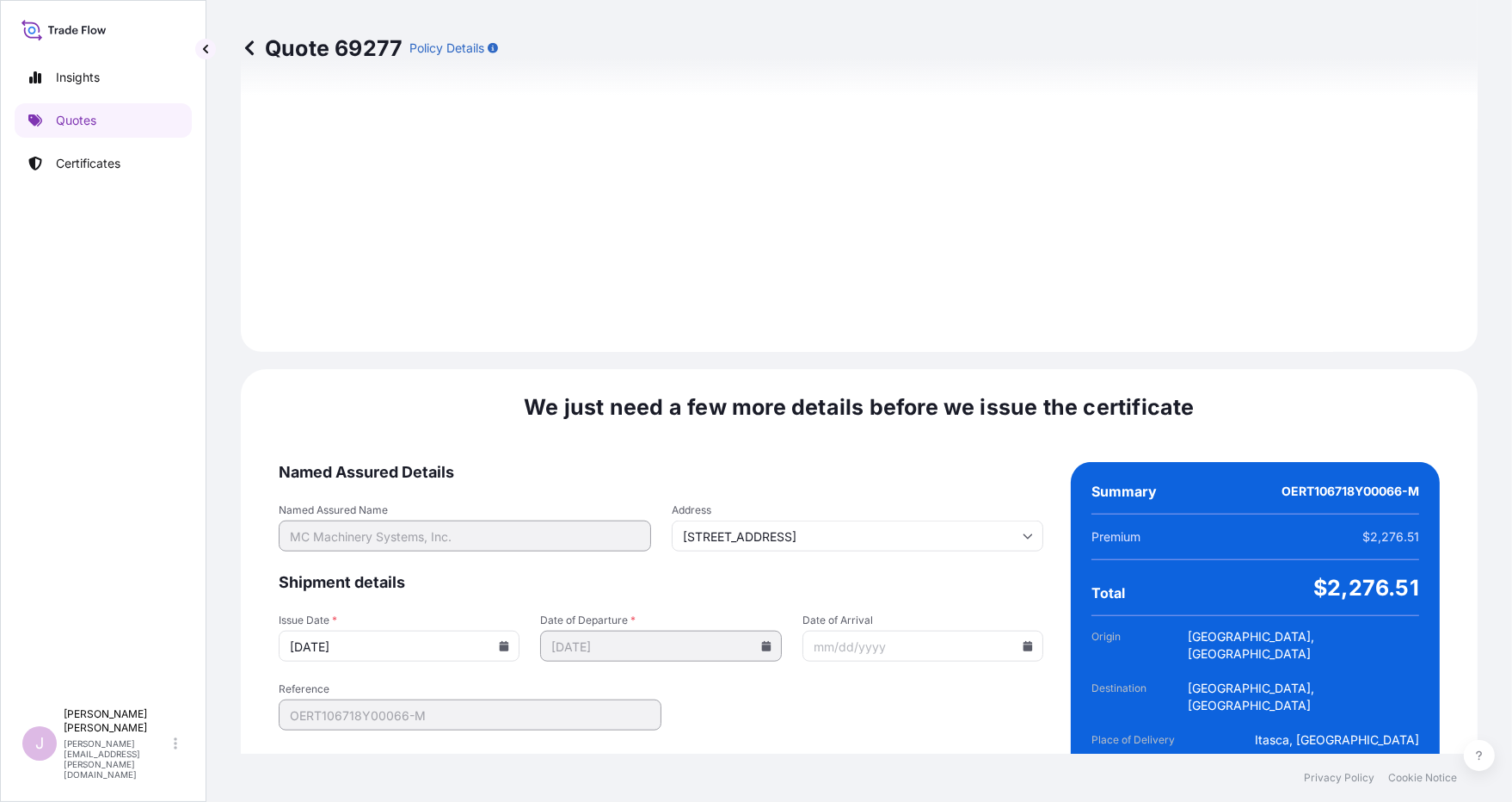
scroll to position [2020, 0]
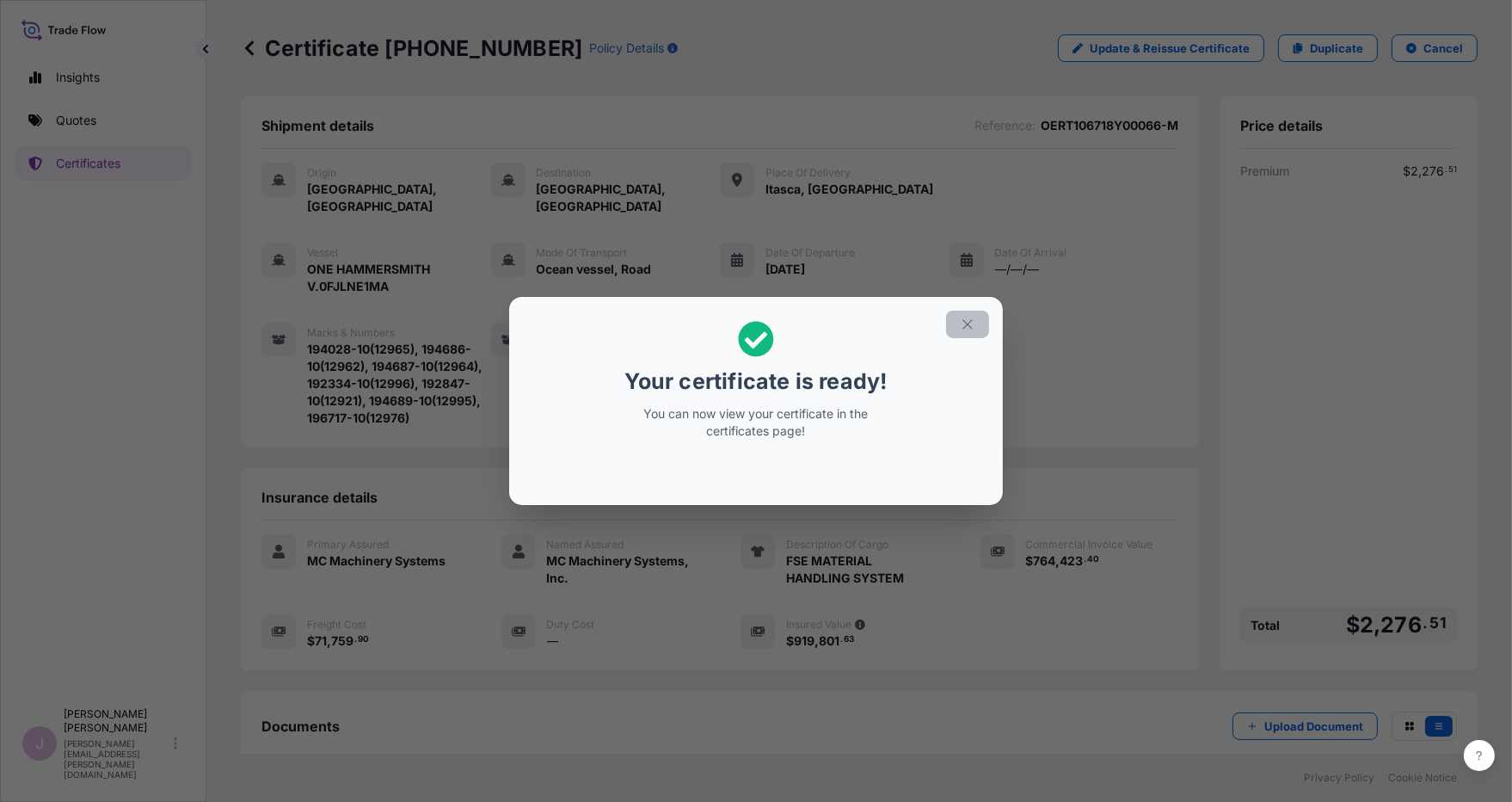
click at [965, 323] on icon "button" at bounding box center [967, 324] width 16 height 16
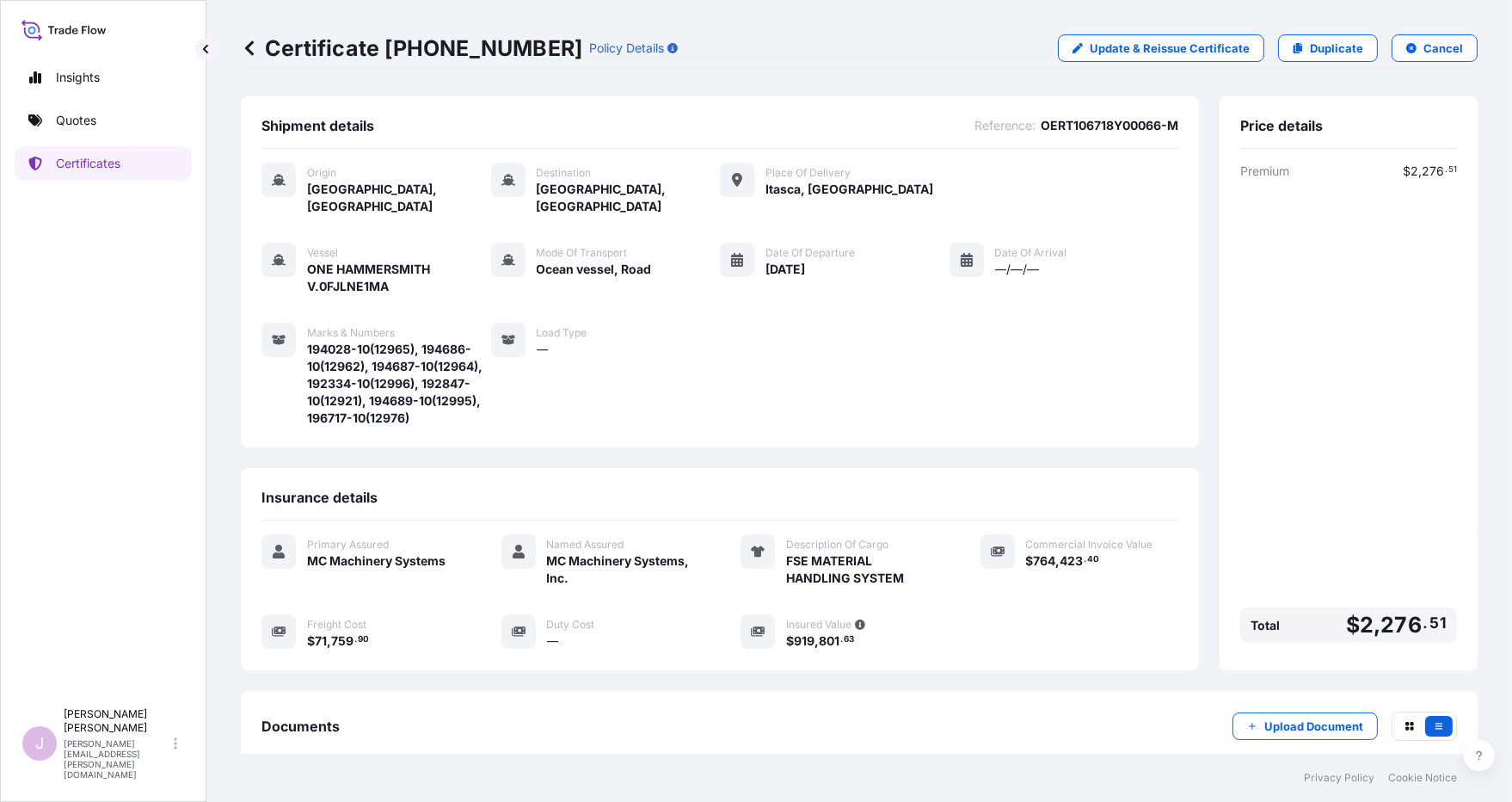
click at [1180, 439] on div "Premium $ 2 , 276 . 51 Total $ 2 , 276 . 51" at bounding box center [1349, 406] width 217 height 486
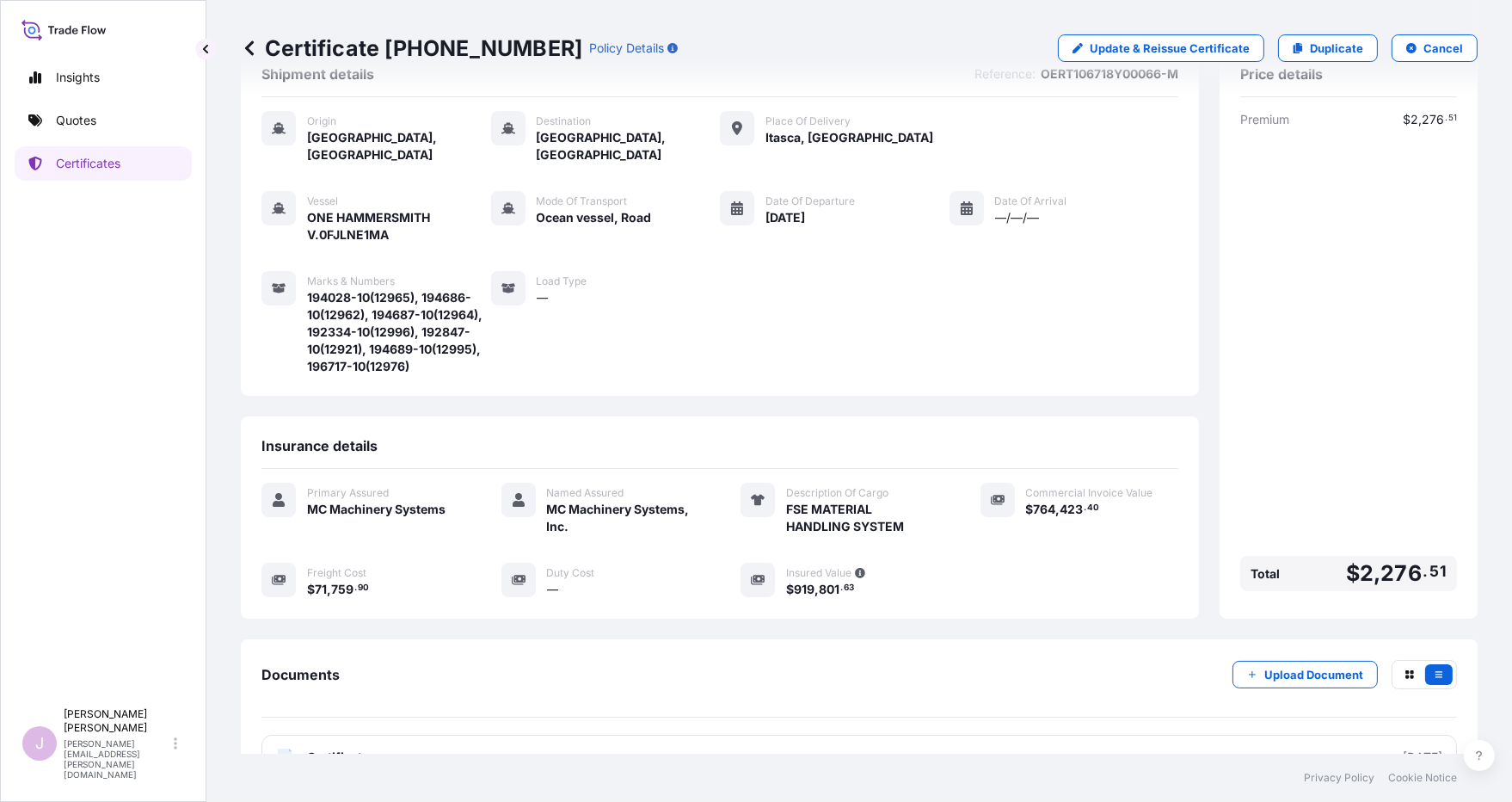
scroll to position [80, 0]
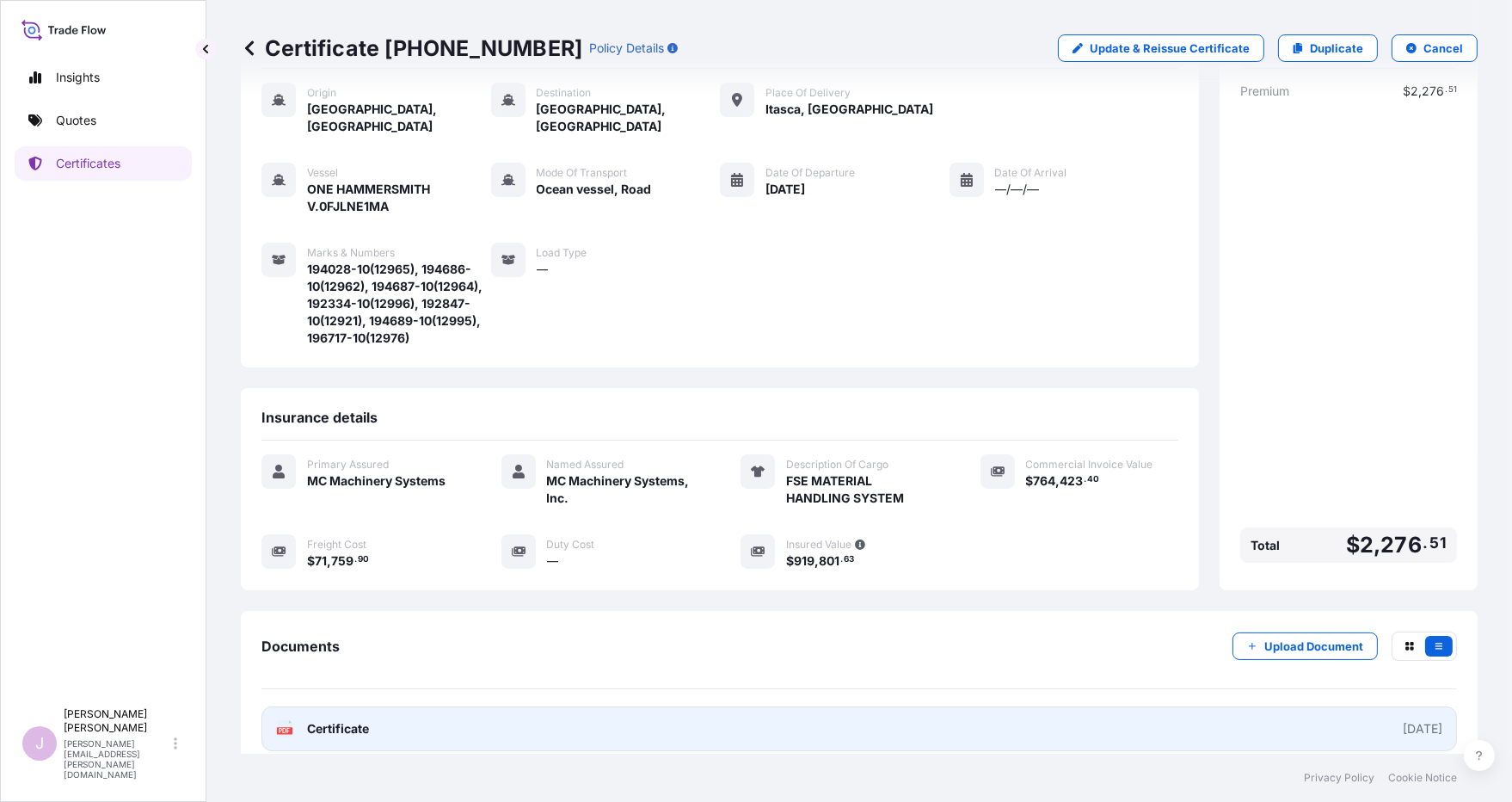
click at [325, 720] on span "Certificate" at bounding box center [338, 729] width 62 height 18
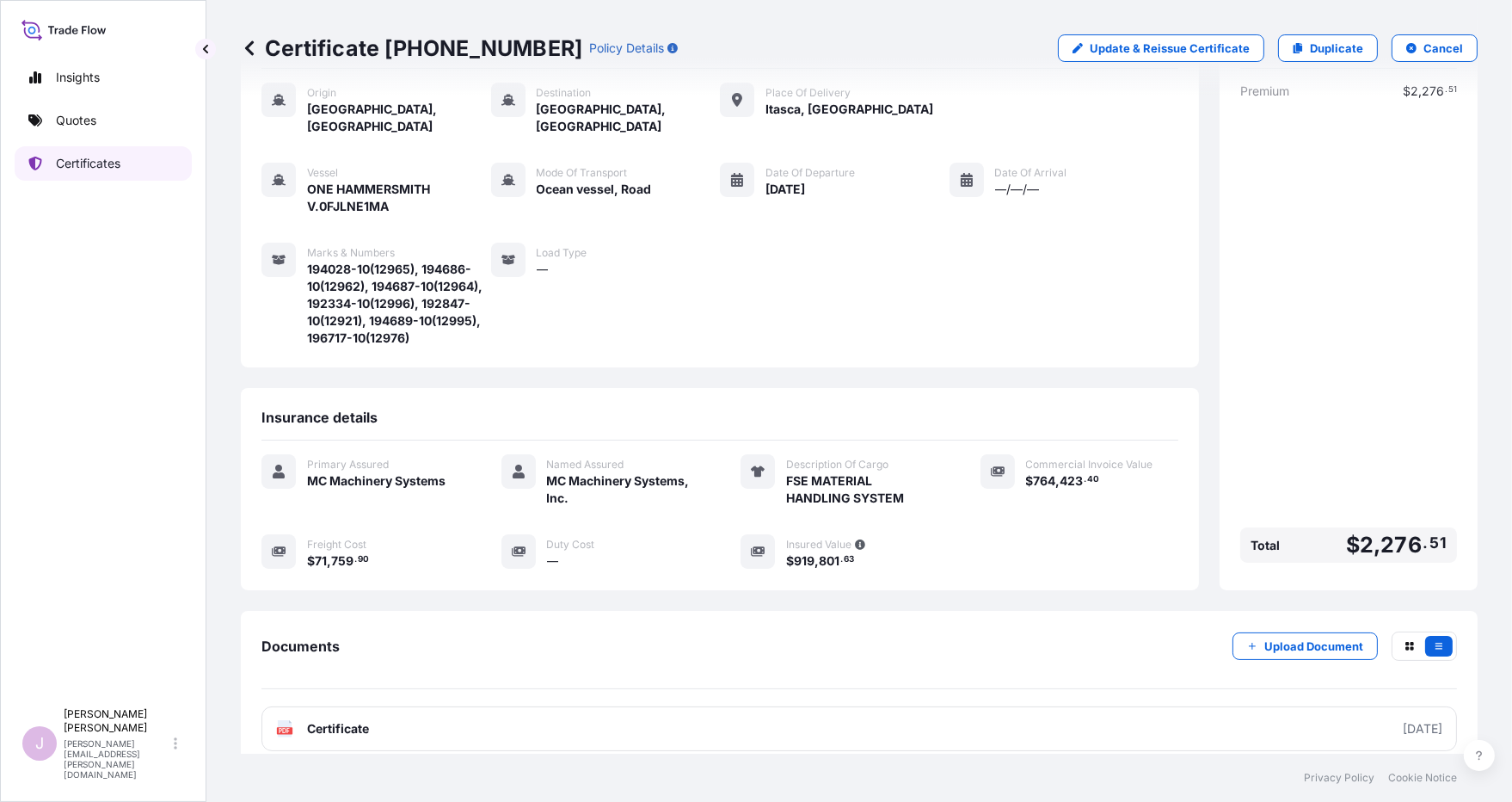
click at [110, 166] on p "Certificates" at bounding box center [87, 163] width 64 height 18
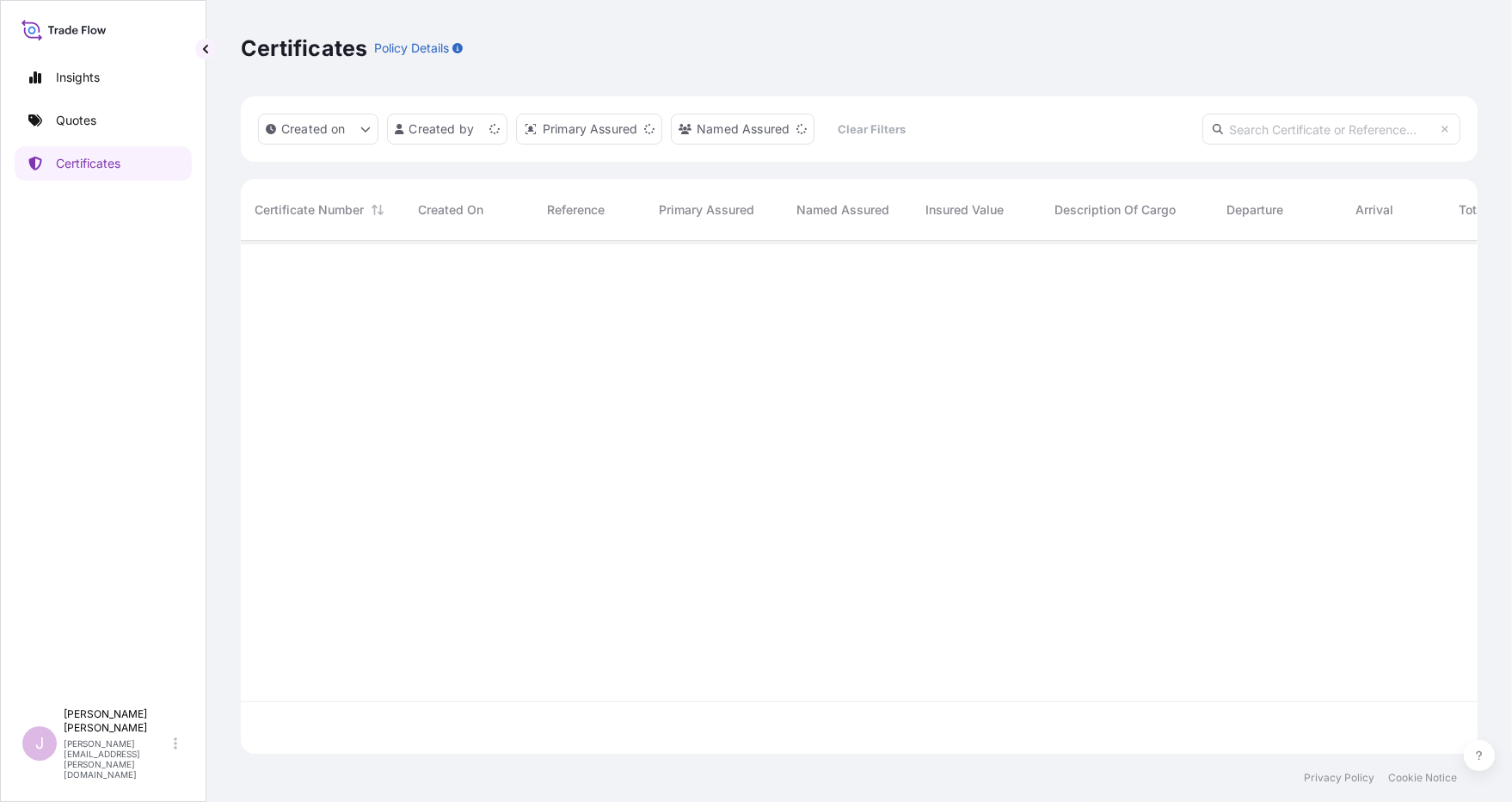
scroll to position [508, 1223]
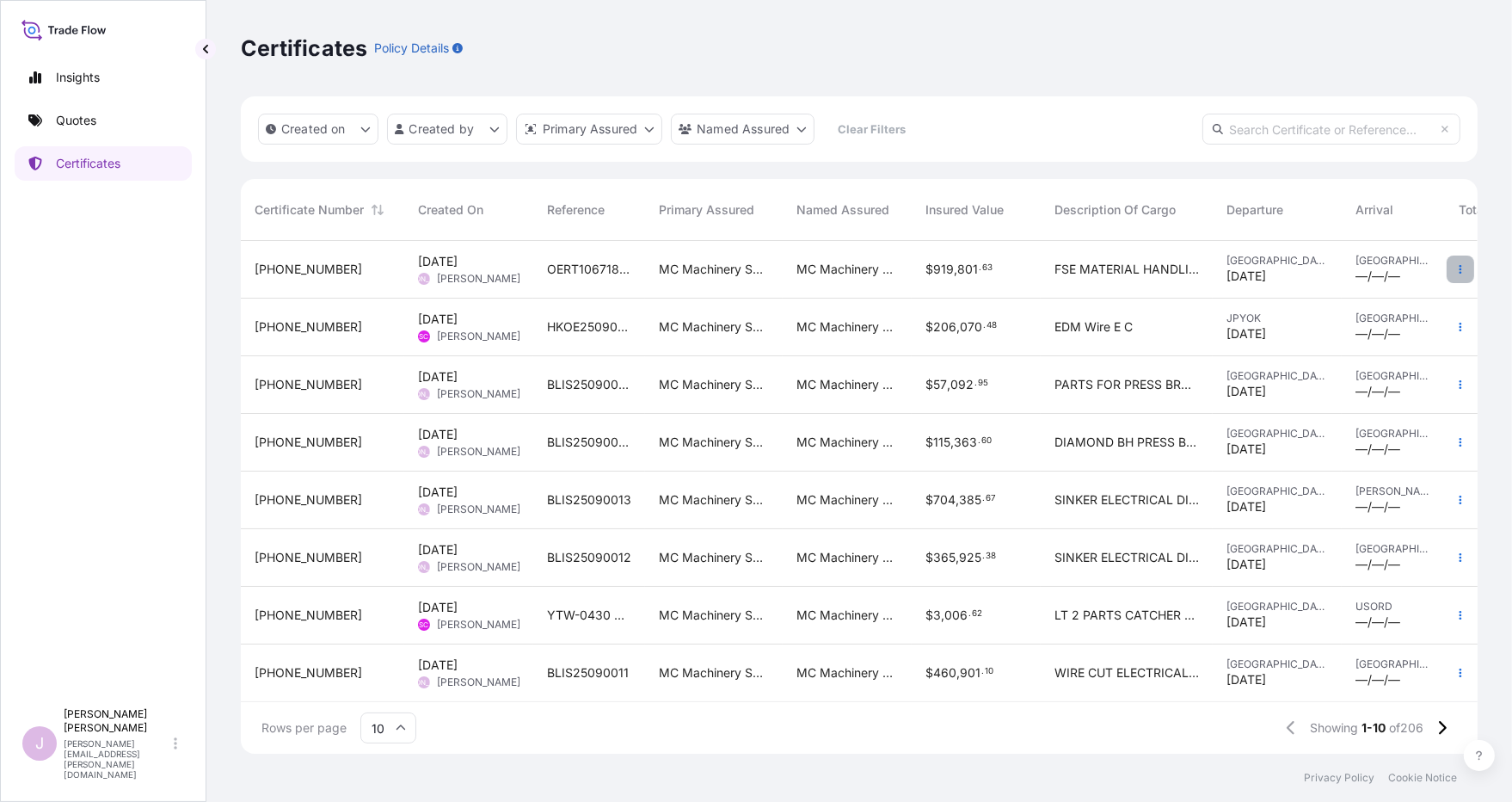
click at [1180, 265] on icon "button" at bounding box center [1461, 268] width 3 height 8
click at [1180, 265] on p "Duplicate quote" at bounding box center [1351, 272] width 89 height 18
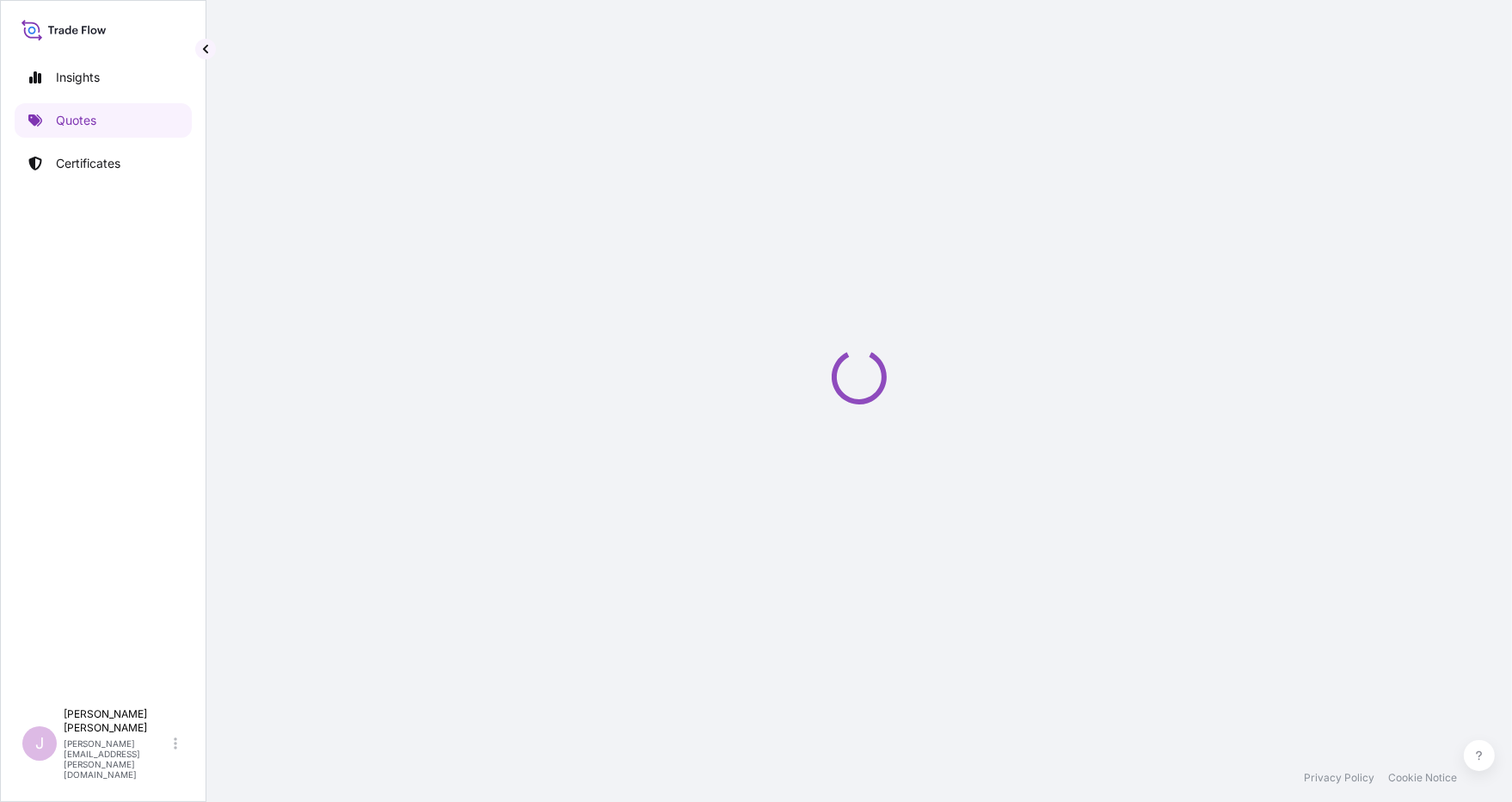
select select "Ocean Vessel"
select select "Road / [GEOGRAPHIC_DATA]"
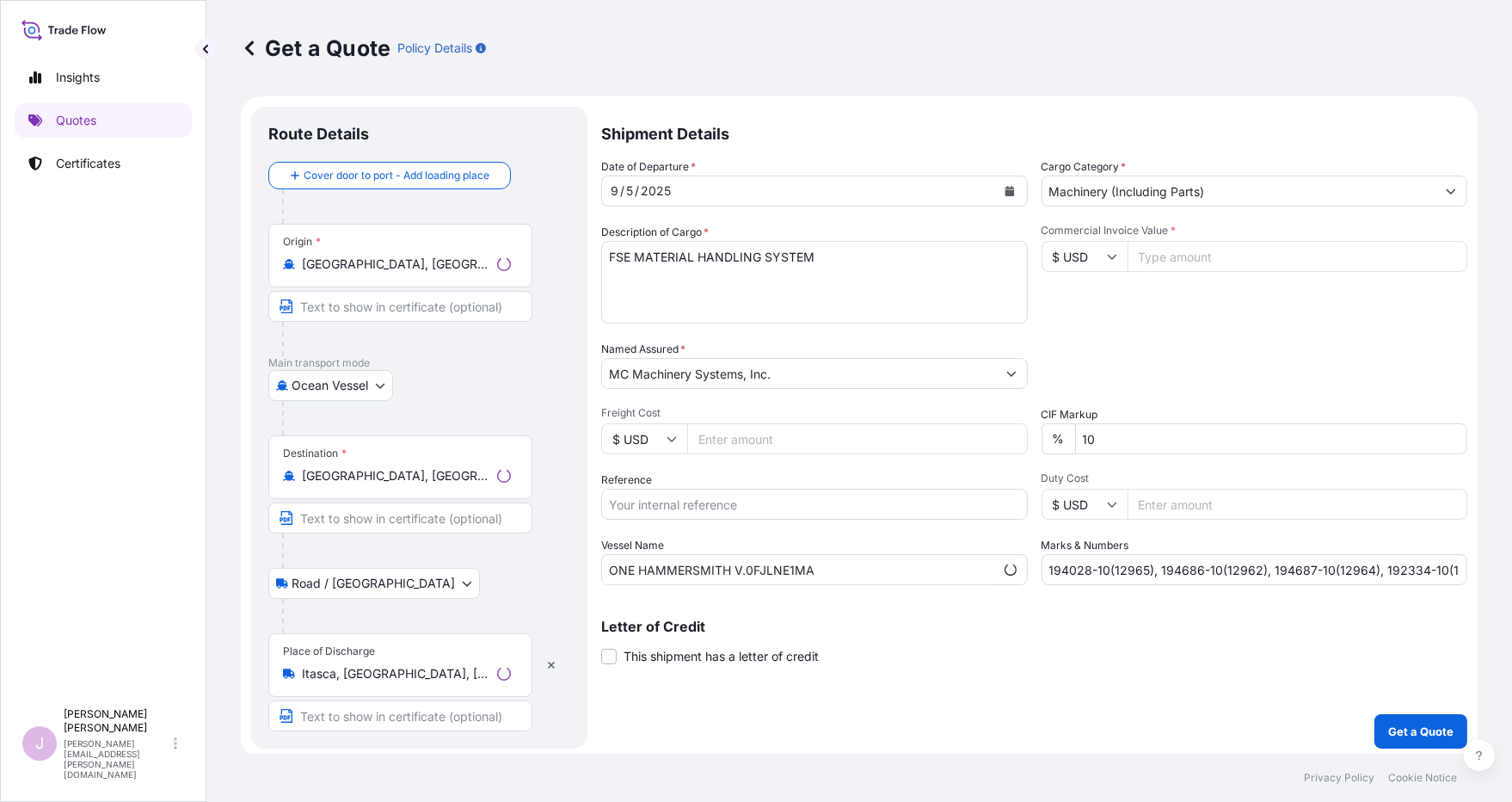
scroll to position [5, 0]
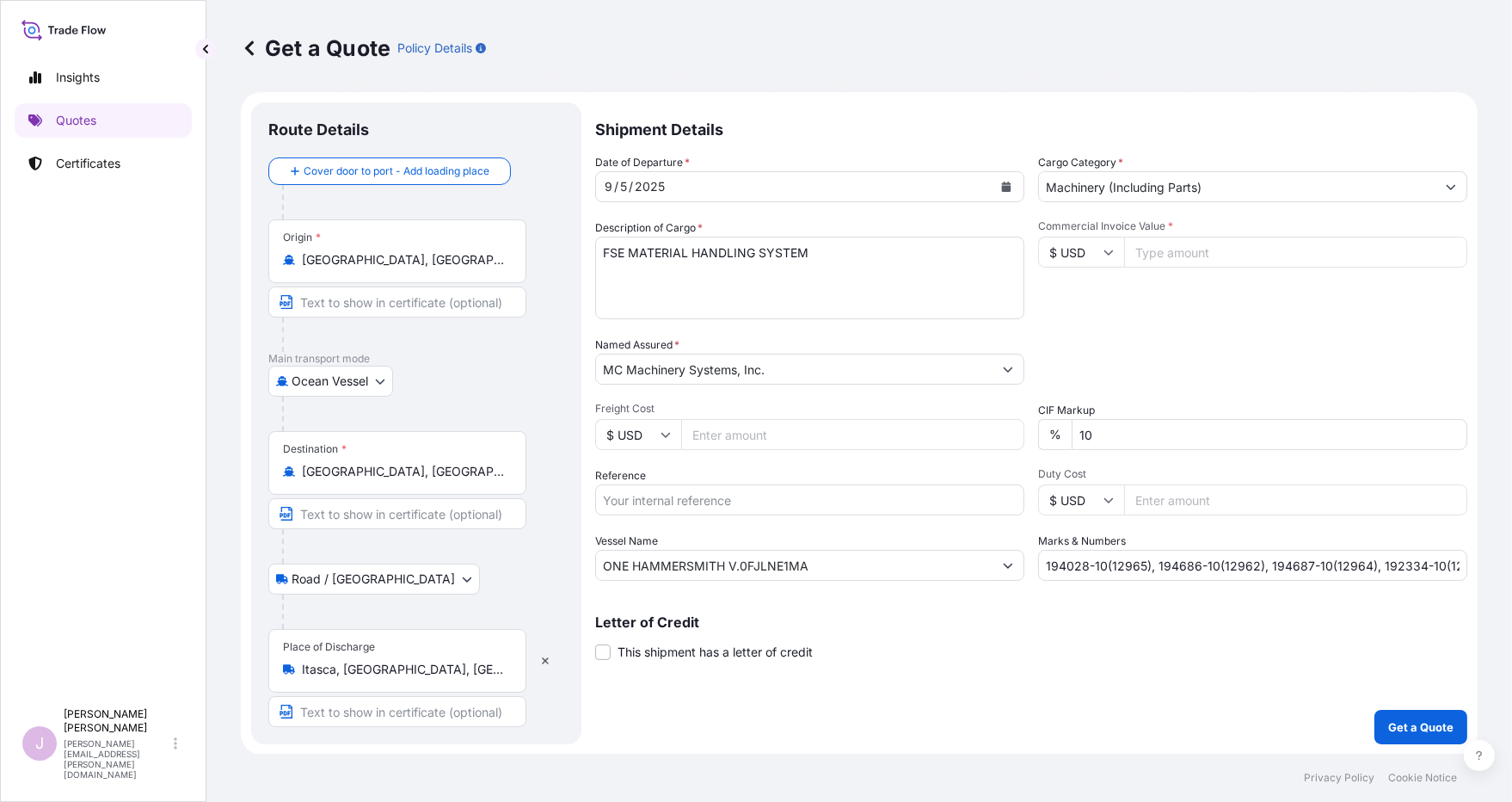
click at [693, 437] on input "Freight Cost" at bounding box center [853, 433] width 343 height 31
click at [698, 433] on input "Freight Cost" at bounding box center [853, 433] width 343 height 31
paste input "375.10"
type input "375.10"
drag, startPoint x: 640, startPoint y: 502, endPoint x: 730, endPoint y: 481, distance: 92.4
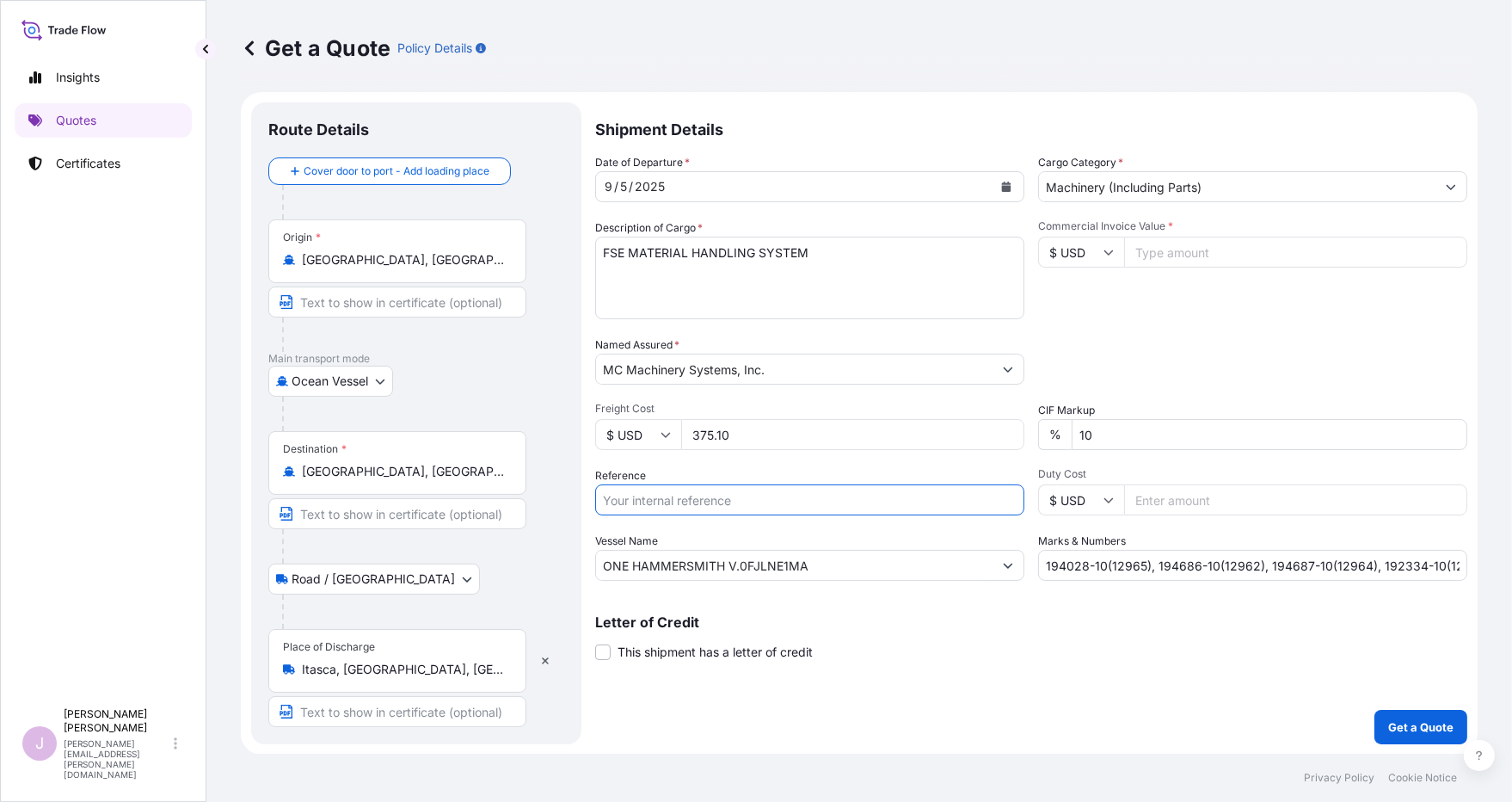
click at [640, 501] on input "Reference" at bounding box center [809, 499] width 429 height 31
type input "OERT106718Y00066-M"
type input "764423.4"
type input "OERT106718Y00066-P"
click at [1180, 250] on input "764423.4" at bounding box center [1296, 252] width 343 height 31
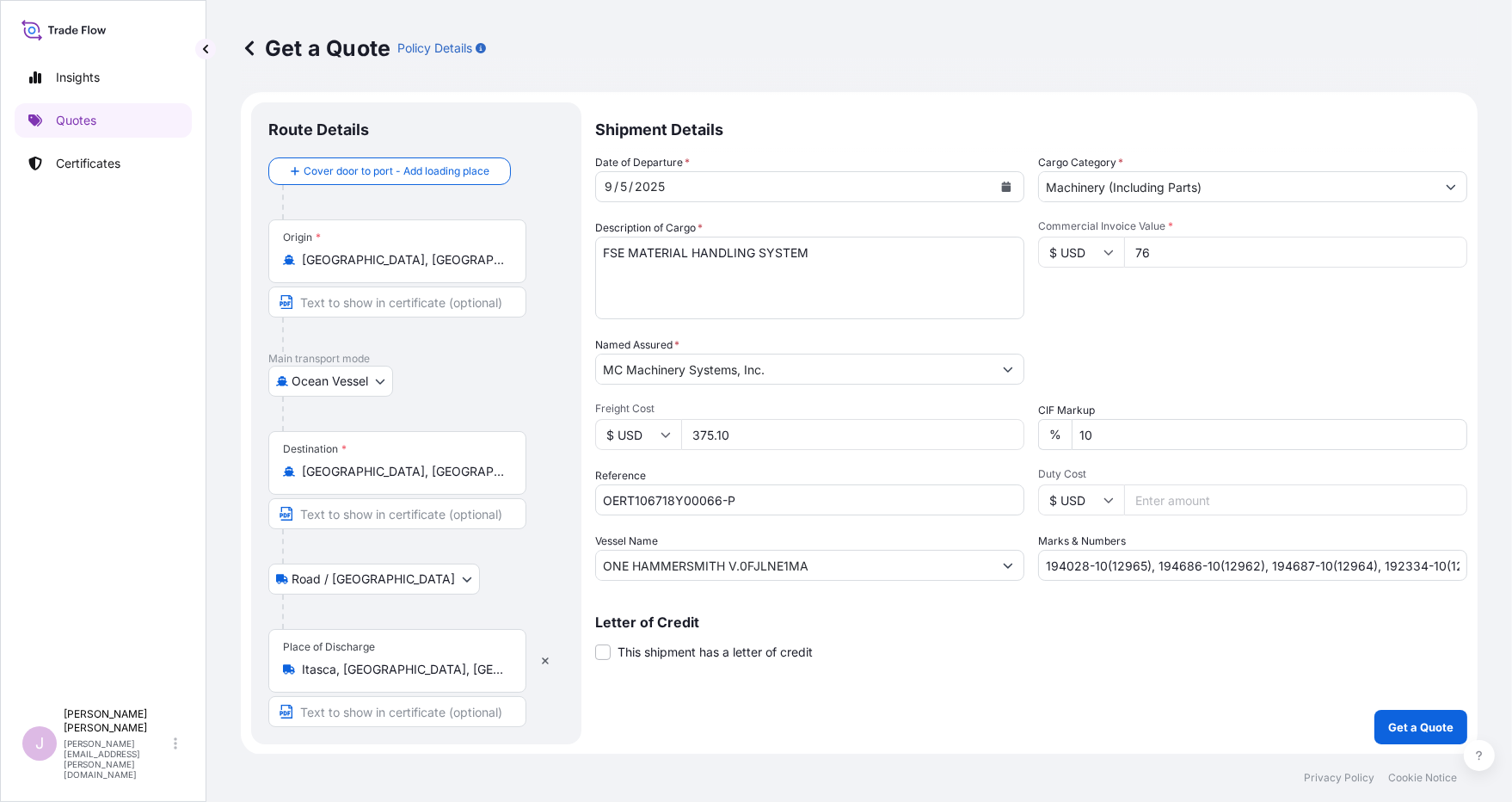
type input "7"
paste input "4002.86"
type input "4002.86"
click at [1045, 561] on input "194028-10(12965), 194686-10(12962), 194687-10(12964), 192334-10(12996), 192847-…" at bounding box center [1252, 564] width 429 height 31
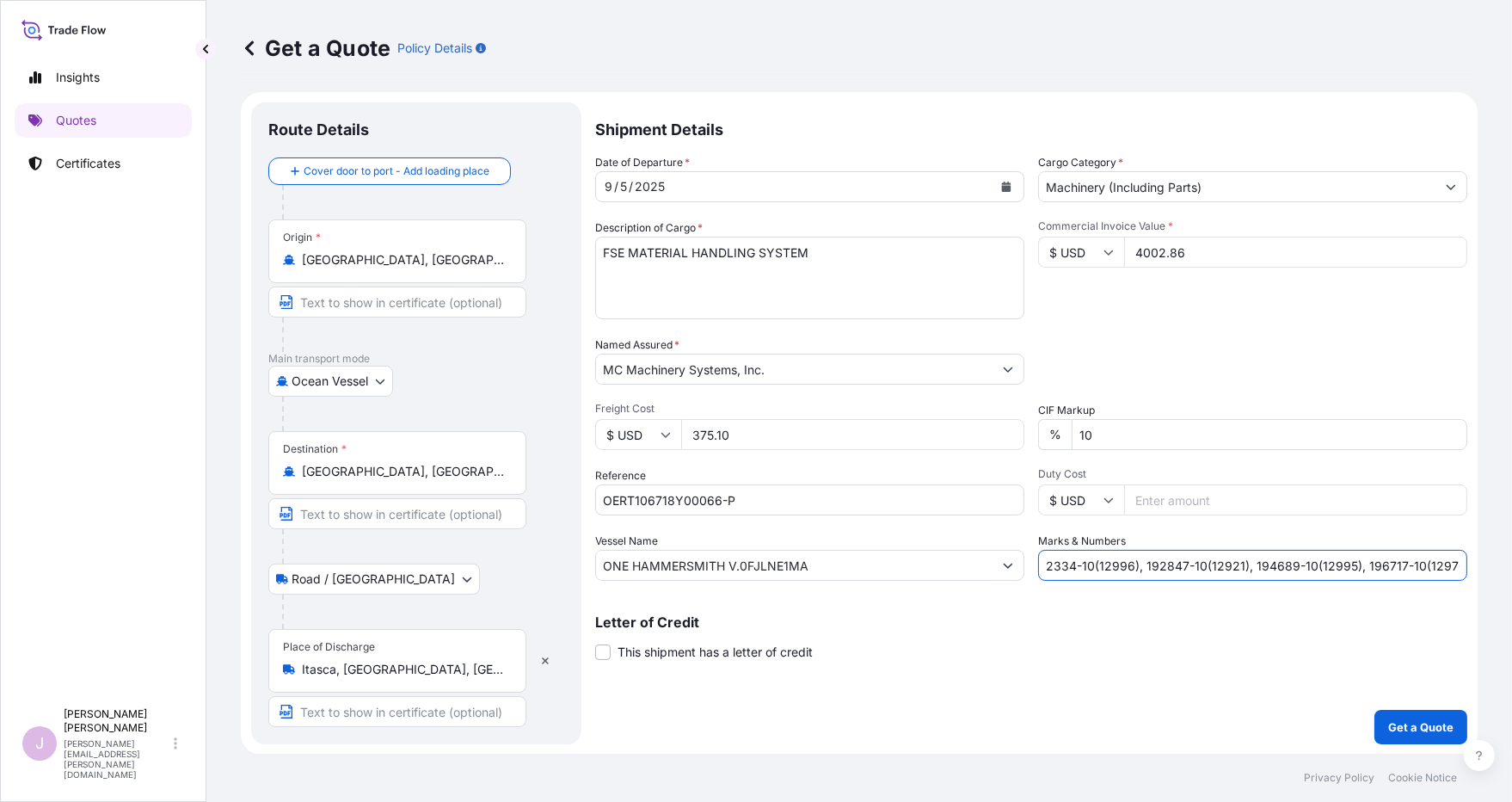
drag, startPoint x: 1040, startPoint y: 561, endPoint x: 1568, endPoint y: 550, distance: 528.1
click at [1180, 550] on html "Insights Quotes Certificates J [PERSON_NAME] [PERSON_NAME][EMAIL_ADDRESS][PERSO…" at bounding box center [756, 401] width 1512 height 802
drag, startPoint x: 1059, startPoint y: 567, endPoint x: 1065, endPoint y: 558, distance: 10.8
click at [1065, 558] on input "Marks & Numbers" at bounding box center [1252, 564] width 429 height 31
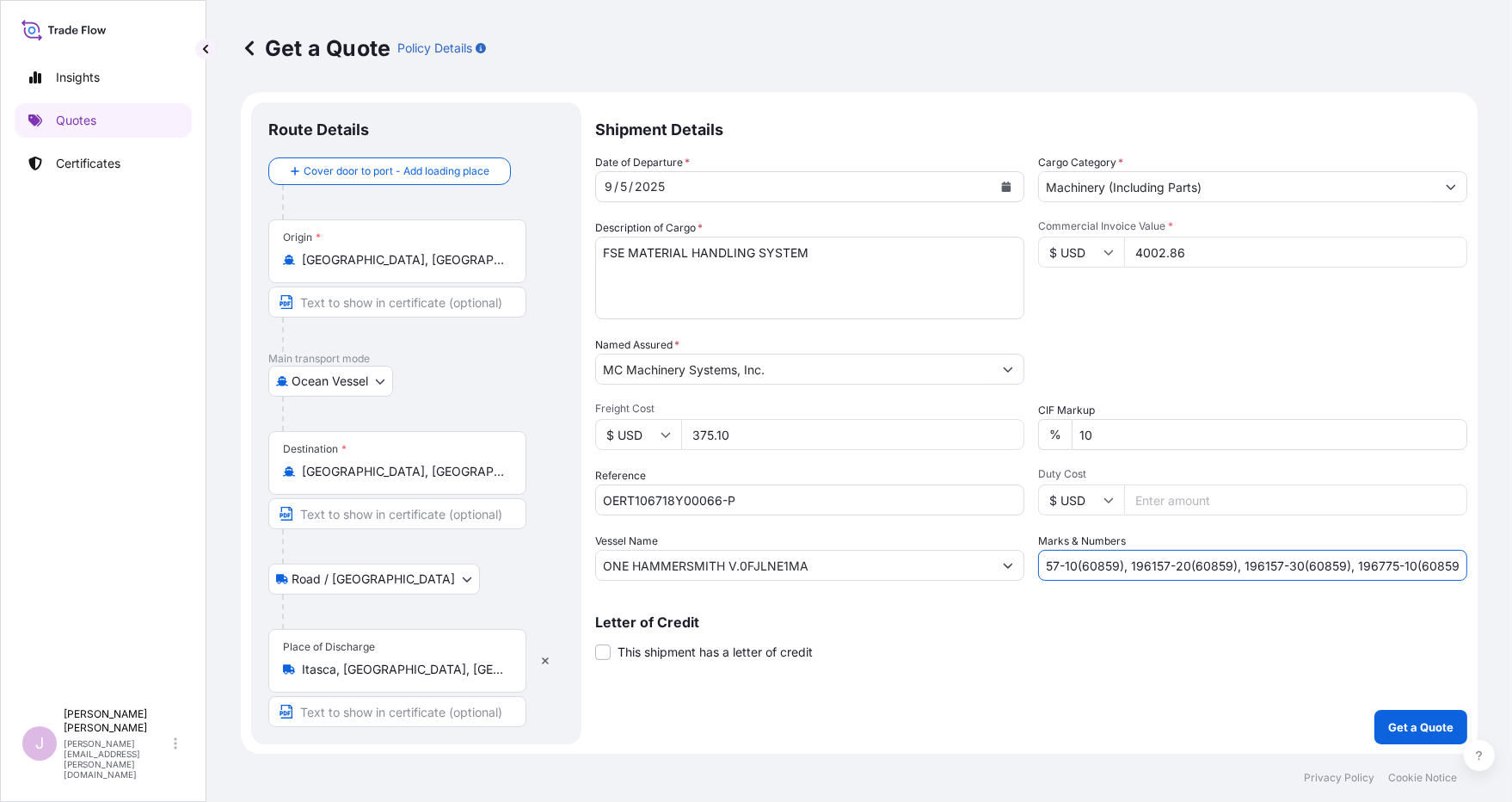
scroll to position [0, 30]
type input "196157-10(60859), 196157-20(60859), 196157-30(60859), 196775-10(60859)"
